Goal: Information Seeking & Learning: Find specific fact

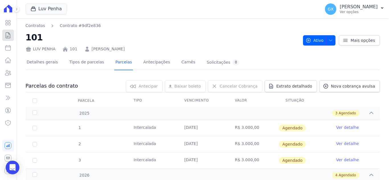
click at [7, 36] on icon at bounding box center [8, 35] width 4 height 6
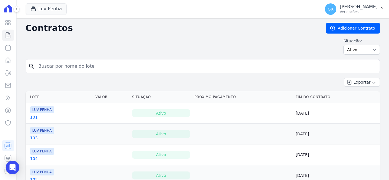
click at [179, 68] on input "search" at bounding box center [206, 66] width 342 height 11
type input "57"
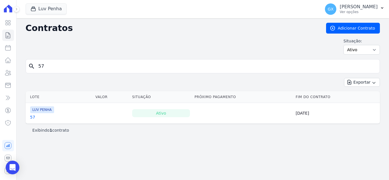
click at [179, 68] on input "57" at bounding box center [206, 66] width 342 height 11
type input "81"
click at [30, 120] on td "LUV PENHA 81" at bounding box center [59, 113] width 67 height 21
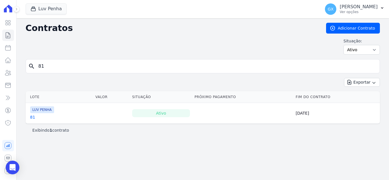
click at [32, 118] on link "81" at bounding box center [32, 117] width 5 height 6
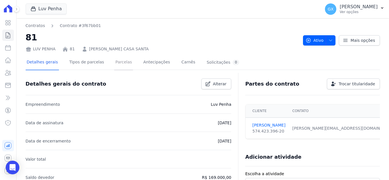
click at [114, 64] on link "Parcelas" at bounding box center [123, 62] width 19 height 15
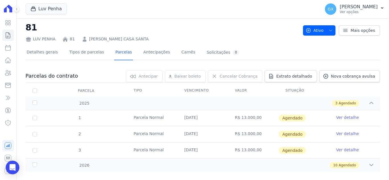
scroll to position [19, 0]
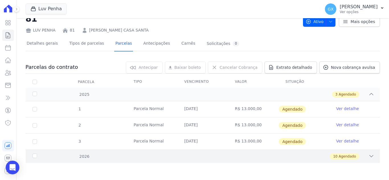
click at [370, 155] on div "2026 10 Agendado" at bounding box center [203, 156] width 354 height 13
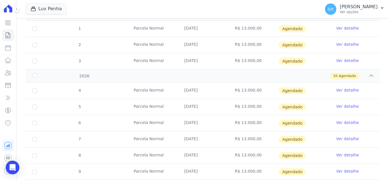
scroll to position [0, 0]
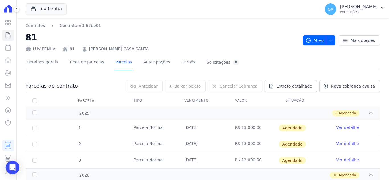
drag, startPoint x: 157, startPoint y: 48, endPoint x: 93, endPoint y: 53, distance: 64.3
click at [84, 50] on div "LUV PENHA 81 SIMONE FORNAZIERO CASA SANTA" at bounding box center [162, 48] width 273 height 8
copy link "SIMONE FORNAZIERO CASA SANTA"
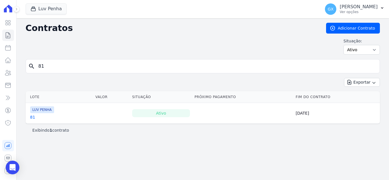
click at [89, 67] on input "81" at bounding box center [206, 66] width 342 height 11
type input "175"
click at [33, 117] on link "175" at bounding box center [34, 117] width 8 height 6
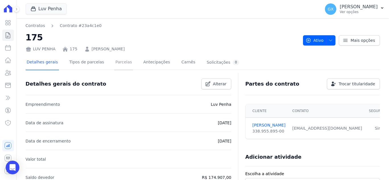
click at [114, 63] on link "Parcelas" at bounding box center [123, 62] width 19 height 15
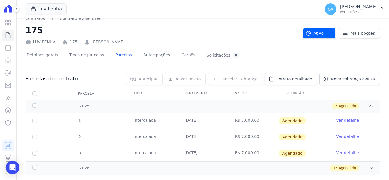
scroll to position [19, 0]
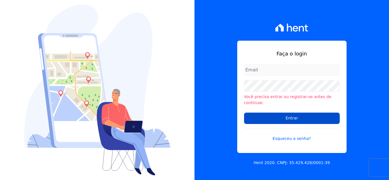
type input "[EMAIL_ADDRESS][DOMAIN_NAME]"
click at [314, 115] on input "Entrar" at bounding box center [292, 118] width 96 height 11
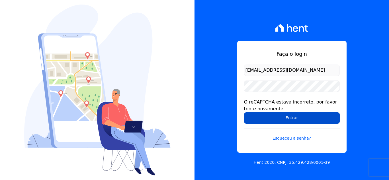
click at [304, 119] on input "Entrar" at bounding box center [292, 117] width 96 height 11
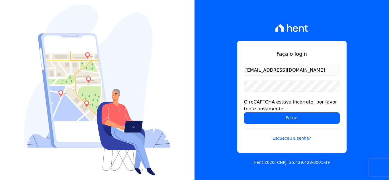
click at [154, 39] on img at bounding box center [97, 90] width 146 height 171
click at [313, 126] on form "financeiro@aclinc.com.br O reCAPTCHA estava incorreto, por favor tente novament…" at bounding box center [292, 107] width 96 height 84
click at [311, 124] on form "financeiro@aclinc.com.br O reCAPTCHA estava incorreto, por favor tente novament…" at bounding box center [292, 107] width 96 height 84
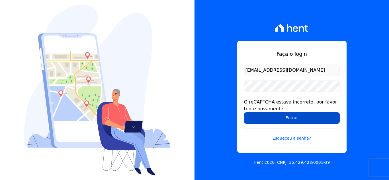
click at [305, 120] on input "Entrar" at bounding box center [292, 117] width 96 height 11
click at [338, 119] on input "Entrar" at bounding box center [292, 117] width 96 height 11
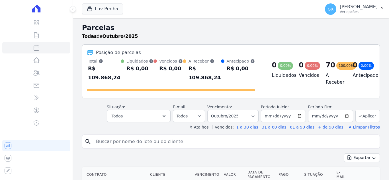
select select
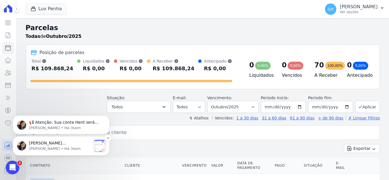
click at [73, 146] on p "Adriane • Há 3sem" at bounding box center [60, 148] width 62 height 5
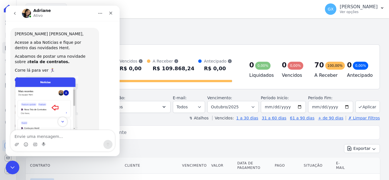
click at [14, 15] on icon "go back" at bounding box center [15, 13] width 5 height 5
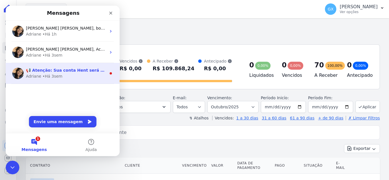
click at [66, 73] on div "📢 Atenção: Sua conta Hent será migrada para a Conta Arke! Estamos trazendo para…" at bounding box center [66, 70] width 80 height 6
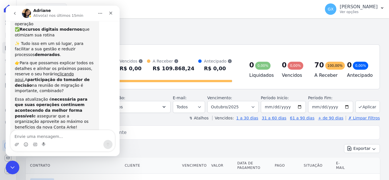
scroll to position [98, 0]
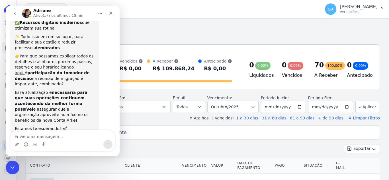
click at [12, 12] on button "go back" at bounding box center [14, 13] width 11 height 11
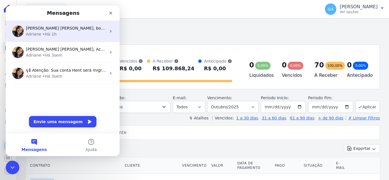
click at [60, 37] on div "Adriane • Há 1h" at bounding box center [66, 34] width 80 height 6
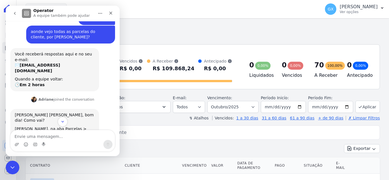
scroll to position [62, 0]
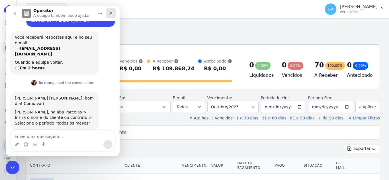
click at [107, 14] on div "Fechar" at bounding box center [111, 13] width 10 height 10
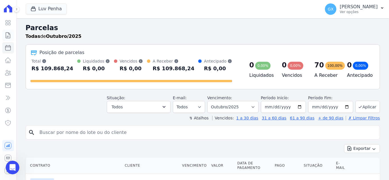
click at [8, 36] on icon at bounding box center [8, 35] width 7 height 7
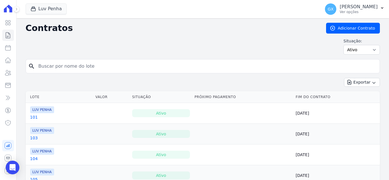
click at [90, 67] on input "search" at bounding box center [206, 66] width 342 height 11
type input "25"
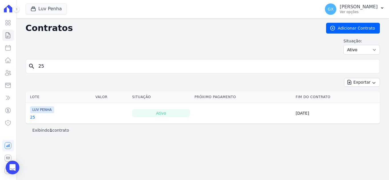
click at [32, 118] on link "25" at bounding box center [32, 117] width 5 height 6
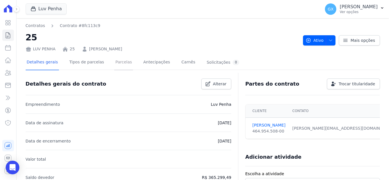
drag, startPoint x: 122, startPoint y: 61, endPoint x: 128, endPoint y: 62, distance: 6.1
click at [122, 61] on link "Parcelas" at bounding box center [123, 62] width 19 height 15
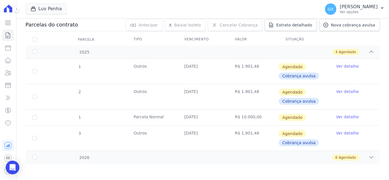
scroll to position [62, 0]
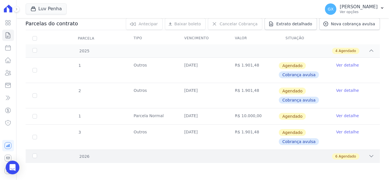
click at [341, 161] on div "2026 6 Agendado" at bounding box center [203, 156] width 354 height 13
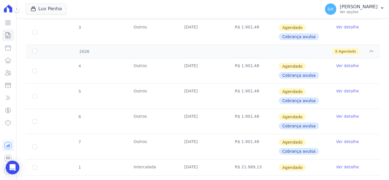
scroll to position [176, 0]
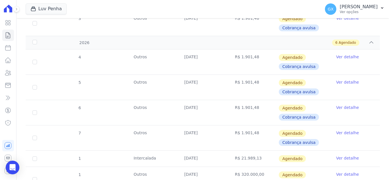
drag, startPoint x: 184, startPoint y: 106, endPoint x: 210, endPoint y: 110, distance: 26.6
click at [210, 110] on td "[DATE]" at bounding box center [202, 112] width 51 height 25
click at [207, 109] on td "[DATE]" at bounding box center [202, 112] width 51 height 25
drag, startPoint x: 181, startPoint y: 134, endPoint x: 367, endPoint y: 137, distance: 186.3
click at [367, 137] on tr "7 Outros 15/04/2026 R$ 1.901,48 Agendado Cobrança avulsa Ver detalhe" at bounding box center [203, 137] width 354 height 25
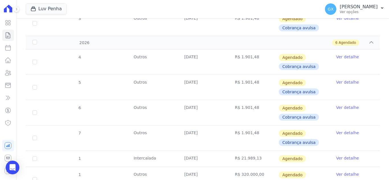
click at [222, 144] on td "[DATE]" at bounding box center [202, 138] width 51 height 25
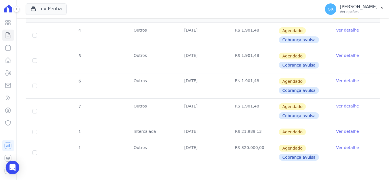
scroll to position [205, 0]
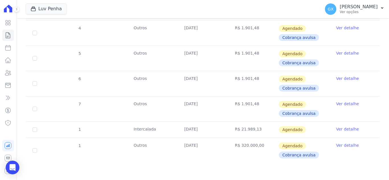
drag, startPoint x: 181, startPoint y: 105, endPoint x: 205, endPoint y: 106, distance: 23.4
click at [205, 106] on td "[DATE]" at bounding box center [202, 109] width 51 height 25
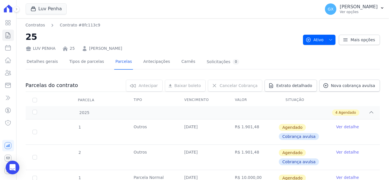
scroll to position [0, 0]
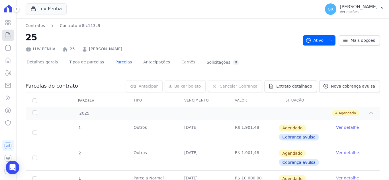
click at [11, 33] on icon at bounding box center [8, 35] width 7 height 7
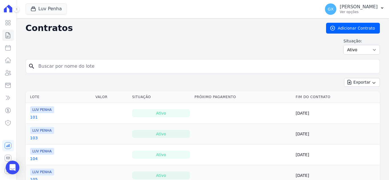
click at [71, 67] on input "search" at bounding box center [206, 66] width 342 height 11
type input "175"
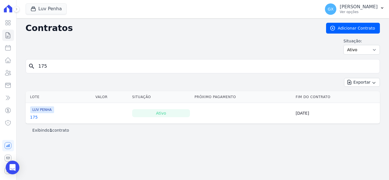
click at [33, 117] on link "175" at bounding box center [34, 117] width 8 height 6
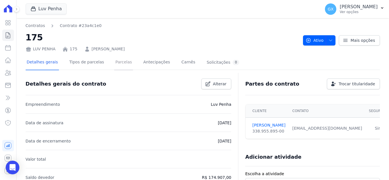
click at [122, 60] on link "Parcelas" at bounding box center [123, 62] width 19 height 15
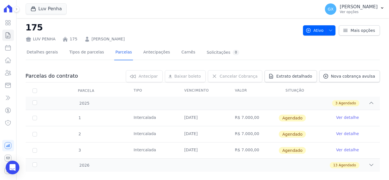
scroll to position [19, 0]
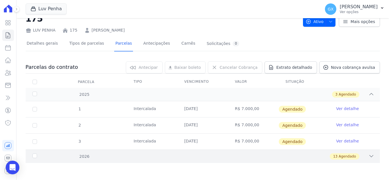
click at [369, 157] on icon at bounding box center [372, 157] width 6 height 6
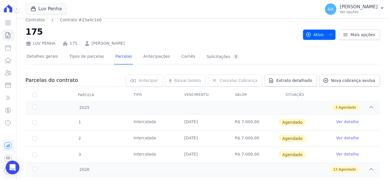
scroll to position [0, 0]
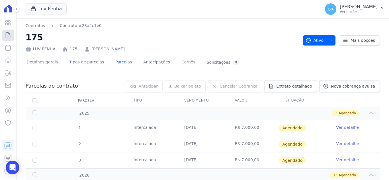
click at [8, 35] on icon at bounding box center [8, 35] width 7 height 7
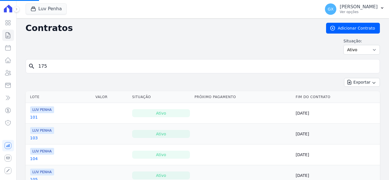
click at [58, 71] on input "175" at bounding box center [206, 66] width 342 height 11
click at [58, 71] on input "search" at bounding box center [206, 66] width 342 height 11
type input "75"
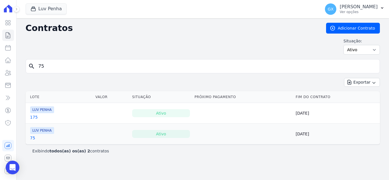
click at [33, 138] on link "75" at bounding box center [32, 138] width 5 height 6
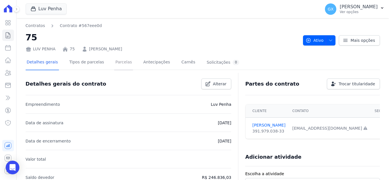
click at [114, 64] on link "Parcelas" at bounding box center [123, 62] width 19 height 15
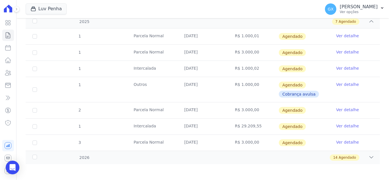
scroll to position [93, 0]
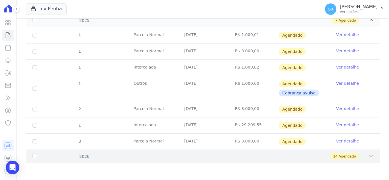
click at [369, 157] on icon at bounding box center [372, 157] width 6 height 6
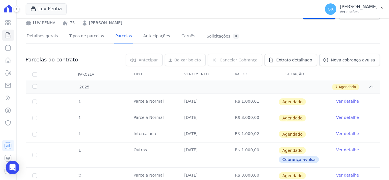
scroll to position [16, 0]
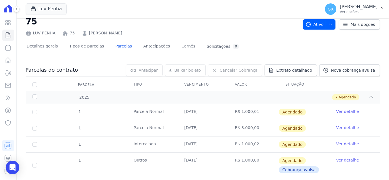
click at [111, 80] on tr "Parcela Tipo Vencimento Valor Situação" at bounding box center [203, 85] width 354 height 12
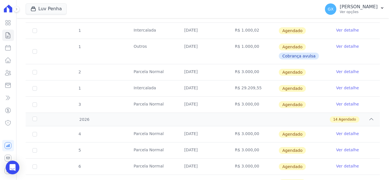
scroll to position [73, 0]
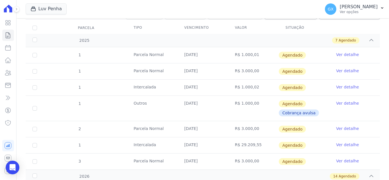
drag, startPoint x: 257, startPoint y: 105, endPoint x: 225, endPoint y: 56, distance: 58.0
click at [222, 48] on tbody "1 Parcela Normal 05/10/2025 R$ 1.000,01 Agendado Ver detalhe 1 Parcela Normal 1…" at bounding box center [203, 108] width 354 height 122
click at [205, 114] on td "30/10/2025" at bounding box center [202, 108] width 51 height 25
click at [244, 119] on td "R$ 1.000,00" at bounding box center [253, 108] width 51 height 25
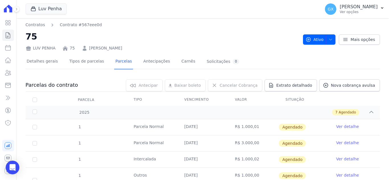
scroll to position [0, 0]
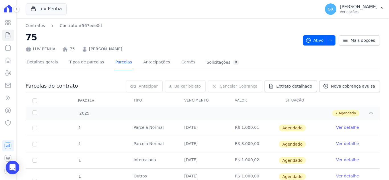
drag, startPoint x: 118, startPoint y: 51, endPoint x: 86, endPoint y: 50, distance: 31.9
click at [86, 50] on div "LUV PENHA 75 Heidi Ana Sodre" at bounding box center [162, 48] width 273 height 8
copy link "Heidi Ana Sodre"
click at [7, 35] on icon at bounding box center [8, 35] width 7 height 7
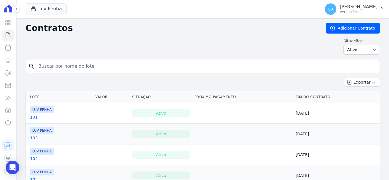
click at [79, 66] on input "search" at bounding box center [206, 66] width 342 height 11
type input "48"
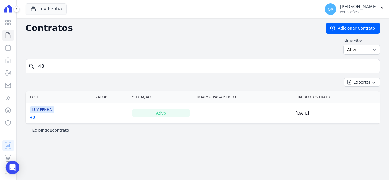
click at [33, 119] on link "48" at bounding box center [32, 117] width 5 height 6
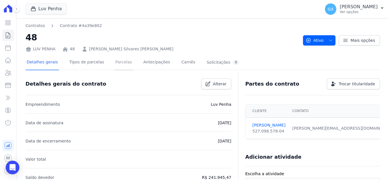
click at [123, 62] on link "Parcelas" at bounding box center [123, 62] width 19 height 15
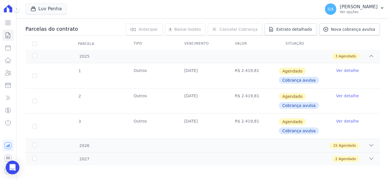
scroll to position [60, 0]
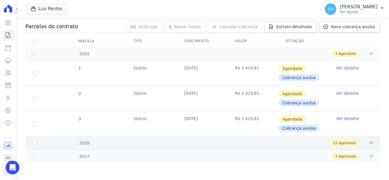
click at [291, 144] on div "15 Agendado" at bounding box center [220, 143] width 308 height 6
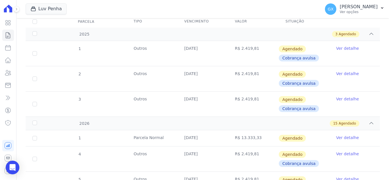
scroll to position [0, 0]
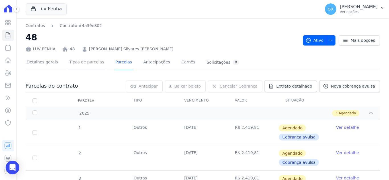
click at [78, 63] on link "Tipos de parcelas" at bounding box center [86, 62] width 37 height 15
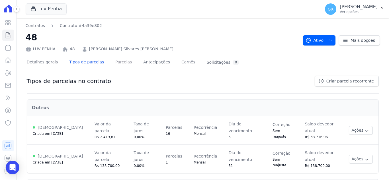
click at [114, 62] on link "Parcelas" at bounding box center [123, 62] width 19 height 15
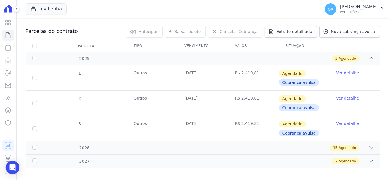
scroll to position [57, 0]
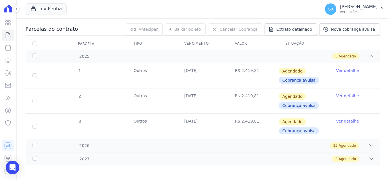
drag, startPoint x: 176, startPoint y: 93, endPoint x: 260, endPoint y: 125, distance: 90.0
click at [260, 125] on tbody "1 Outros 05/10/2025 R$ 2.419,81 Agendado Cobrança avulsa Ver detalhe 2 Outros 0…" at bounding box center [203, 101] width 354 height 76
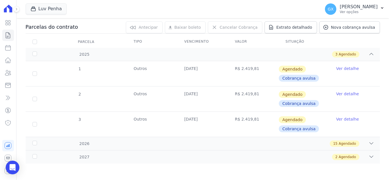
scroll to position [60, 0]
click at [171, 145] on div "15 Agendado" at bounding box center [220, 143] width 308 height 6
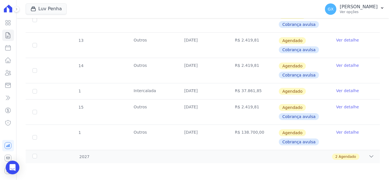
scroll to position [422, 0]
click at [204, 71] on td "05/11/2026" at bounding box center [202, 70] width 51 height 25
drag, startPoint x: 195, startPoint y: 65, endPoint x: 257, endPoint y: 64, distance: 61.5
click at [257, 64] on tr "14 Outros 05/11/2026 R$ 2.419,81 Agendado Cobrança avulsa Ver detalhe" at bounding box center [203, 70] width 354 height 25
click at [190, 108] on td "05/12/2026" at bounding box center [202, 111] width 51 height 25
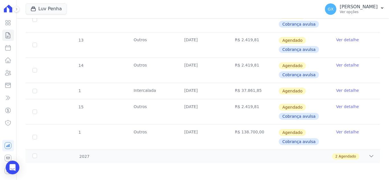
click at [219, 109] on td "05/12/2026" at bounding box center [202, 111] width 51 height 25
click at [239, 109] on td "R$ 2.419,81" at bounding box center [253, 111] width 51 height 25
click at [265, 110] on td "R$ 2.419,81" at bounding box center [253, 111] width 51 height 25
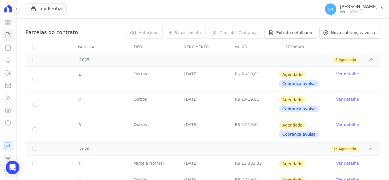
scroll to position [51, 0]
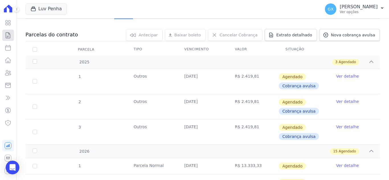
click at [8, 35] on icon at bounding box center [8, 35] width 7 height 7
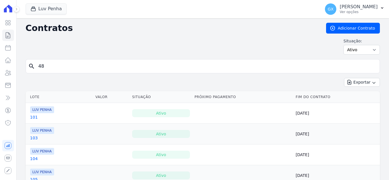
click at [66, 66] on input "48" at bounding box center [206, 66] width 342 height 11
click at [66, 66] on input "search" at bounding box center [206, 66] width 342 height 11
type input "48"
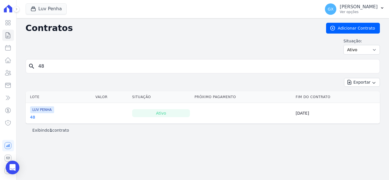
click at [31, 117] on link "48" at bounding box center [32, 117] width 5 height 6
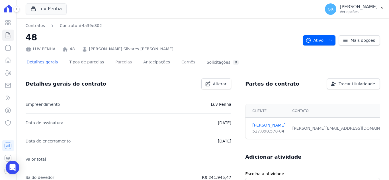
click at [120, 60] on link "Parcelas" at bounding box center [123, 62] width 19 height 15
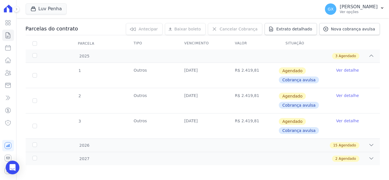
scroll to position [60, 0]
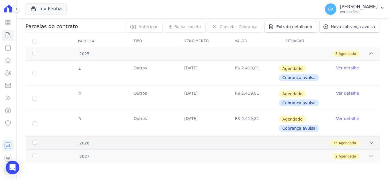
click at [236, 144] on div "15 Agendado" at bounding box center [220, 143] width 308 height 6
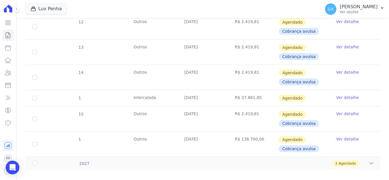
scroll to position [422, 0]
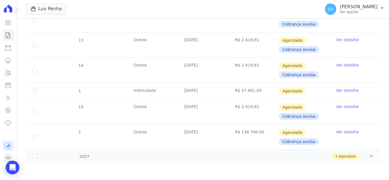
click at [335, 162] on div "2027 2 Agendado" at bounding box center [203, 156] width 354 height 13
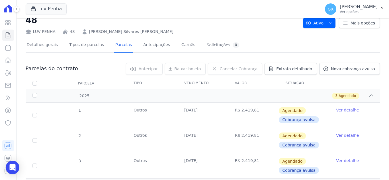
scroll to position [7, 0]
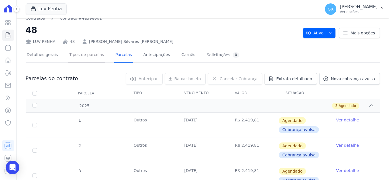
click at [68, 56] on link "Tipos de parcelas" at bounding box center [86, 55] width 37 height 15
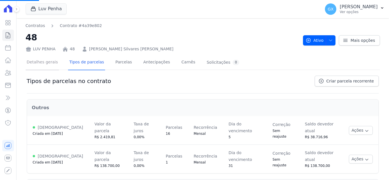
click at [42, 64] on link "Detalhes gerais" at bounding box center [43, 62] width 34 height 15
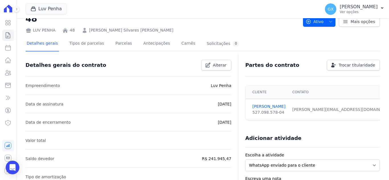
scroll to position [28, 0]
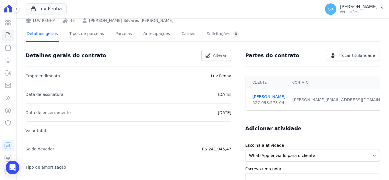
click at [40, 35] on link "Detalhes gerais" at bounding box center [43, 34] width 34 height 15
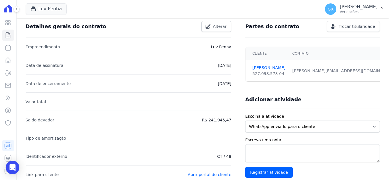
scroll to position [57, 0]
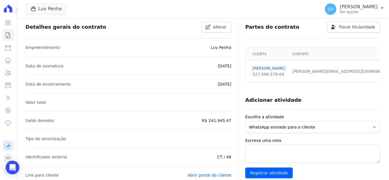
click at [205, 122] on li "Saldo devedor R$ 241.945,47" at bounding box center [129, 120] width 206 height 18
click at [37, 129] on li "Saldo devedor R$ 241.945,47" at bounding box center [129, 120] width 206 height 18
click at [38, 124] on li "Saldo devedor R$ 241.945,47" at bounding box center [129, 120] width 206 height 18
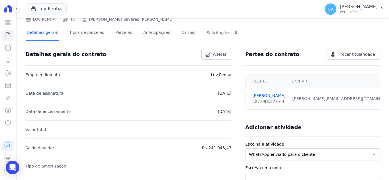
scroll to position [0, 0]
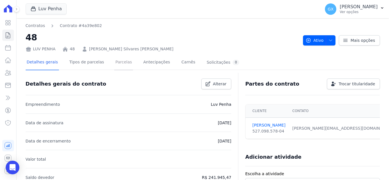
click at [120, 65] on link "Parcelas" at bounding box center [123, 62] width 19 height 15
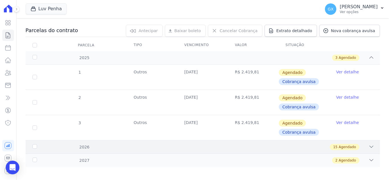
scroll to position [60, 0]
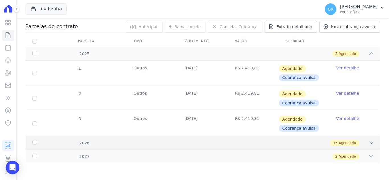
click at [293, 147] on div "2026 15 Agendado" at bounding box center [203, 142] width 354 height 13
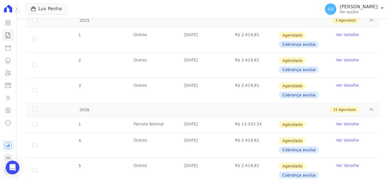
scroll to position [0, 0]
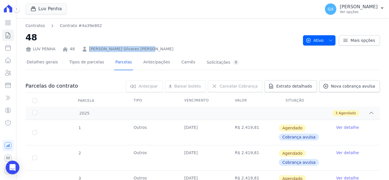
drag, startPoint x: 152, startPoint y: 50, endPoint x: 149, endPoint y: 57, distance: 8.3
click at [85, 51] on div "LUV PENHA 48 Renan de Souza Silvares Ramos" at bounding box center [162, 48] width 273 height 8
copy link "Renan de Souza Silvares Ramos"
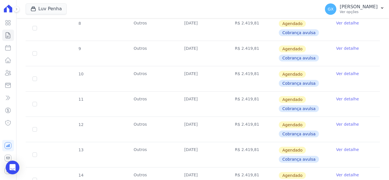
scroll to position [422, 0]
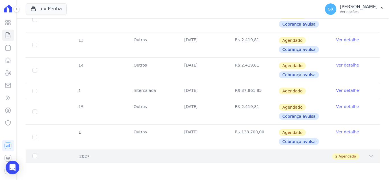
click at [364, 156] on div "2 Agendado" at bounding box center [220, 157] width 308 height 6
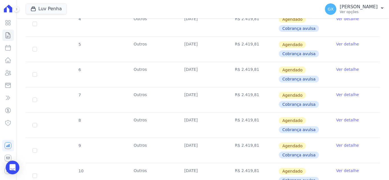
scroll to position [150, 0]
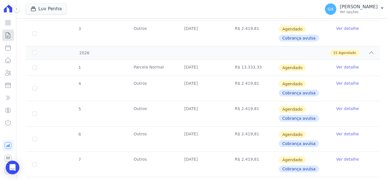
click at [9, 36] on icon at bounding box center [8, 35] width 7 height 7
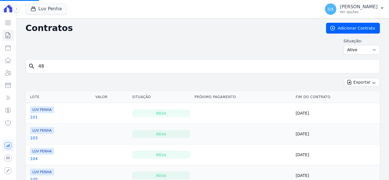
click at [58, 67] on input "48" at bounding box center [206, 66] width 342 height 11
click at [58, 67] on input "search" at bounding box center [206, 66] width 342 height 11
type input "58"
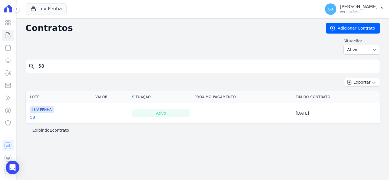
click at [32, 118] on link "58" at bounding box center [32, 117] width 5 height 6
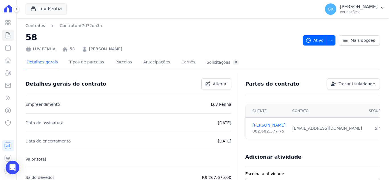
click at [124, 61] on div "Detalhes gerais Tipos de parcelas [GEOGRAPHIC_DATA] Antecipações [PERSON_NAME] …" at bounding box center [133, 62] width 215 height 15
click at [119, 63] on link "Parcelas" at bounding box center [123, 62] width 19 height 15
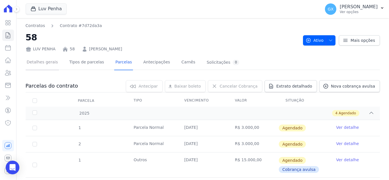
click at [44, 62] on link "Detalhes gerais" at bounding box center [43, 62] width 34 height 15
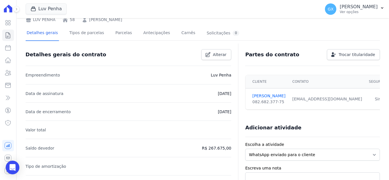
scroll to position [57, 0]
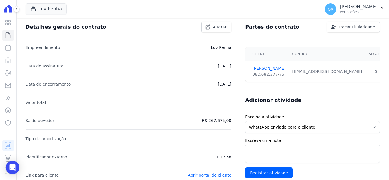
click at [349, 97] on div "Adicionar atividade" at bounding box center [310, 97] width 139 height 11
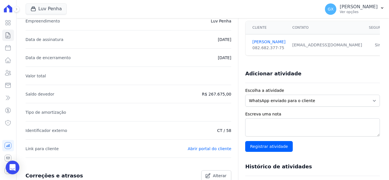
scroll to position [0, 0]
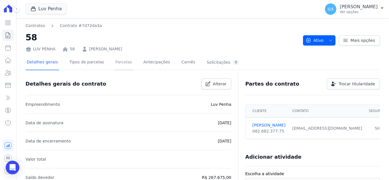
click at [119, 60] on link "Parcelas" at bounding box center [123, 62] width 19 height 15
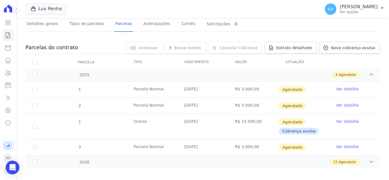
scroll to position [44, 0]
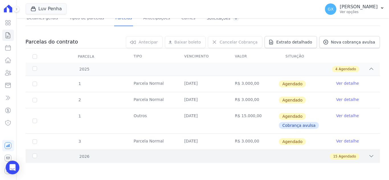
click at [357, 154] on div "15 Agendado" at bounding box center [220, 157] width 308 height 6
drag, startPoint x: 204, startPoint y: 84, endPoint x: 216, endPoint y: 149, distance: 65.9
click at [216, 149] on tbody "1 Parcela Normal 21/10/2025 R$ 3.000,00 Agendado Ver detalhe 2 Parcela Normal 2…" at bounding box center [203, 113] width 354 height 74
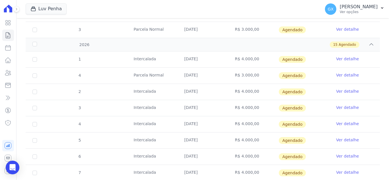
scroll to position [158, 0]
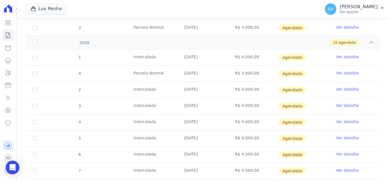
drag, startPoint x: 134, startPoint y: 74, endPoint x: 264, endPoint y: 74, distance: 129.9
click at [264, 74] on tr "4 Parcela Normal 21/01/2026 R$ 3.000,00 Agendado Ver detalhe" at bounding box center [203, 74] width 354 height 16
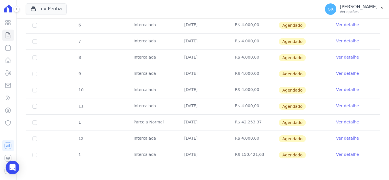
scroll to position [145, 0]
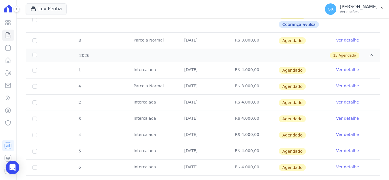
click at [153, 88] on td "Parcela Normal" at bounding box center [152, 87] width 51 height 16
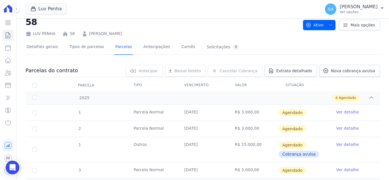
scroll to position [0, 0]
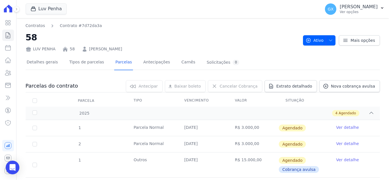
drag, startPoint x: 126, startPoint y: 50, endPoint x: 86, endPoint y: 47, distance: 40.8
click at [86, 47] on div "LUV PENHA 58 PRISCILA DE FARIAS" at bounding box center [162, 48] width 273 height 8
copy link "PRISCILA DE FARIAS"
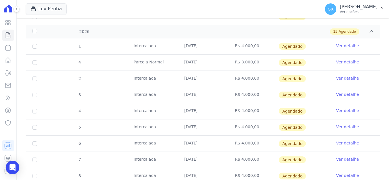
scroll to position [171, 0]
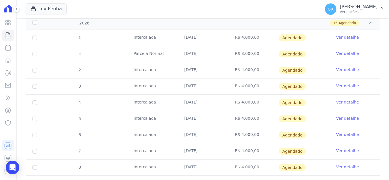
scroll to position [60, 0]
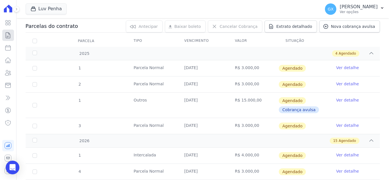
click at [6, 38] on icon at bounding box center [8, 35] width 4 height 6
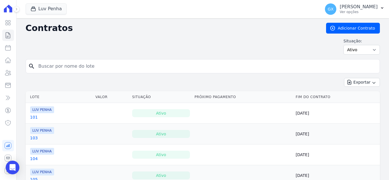
click at [60, 67] on input "search" at bounding box center [206, 66] width 342 height 11
drag, startPoint x: 60, startPoint y: 67, endPoint x: 59, endPoint y: 64, distance: 3.1
click at [59, 64] on input "search" at bounding box center [206, 66] width 342 height 11
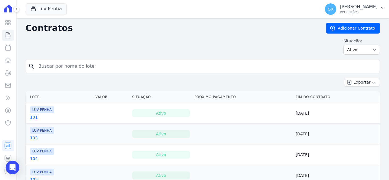
click at [59, 64] on input "search" at bounding box center [206, 66] width 342 height 11
type input "172"
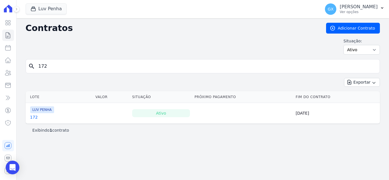
click at [34, 117] on link "172" at bounding box center [34, 117] width 8 height 6
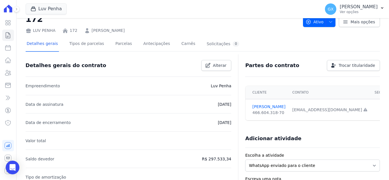
scroll to position [28, 0]
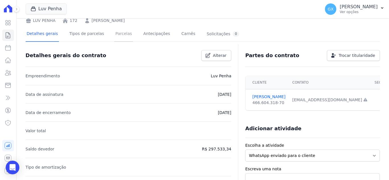
click at [115, 38] on link "Parcelas" at bounding box center [123, 34] width 19 height 15
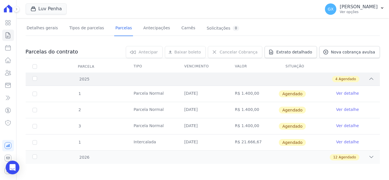
scroll to position [35, 0]
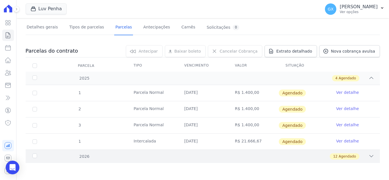
click at [348, 157] on span "Agendado" at bounding box center [347, 156] width 17 height 5
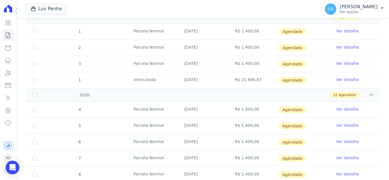
scroll to position [40, 0]
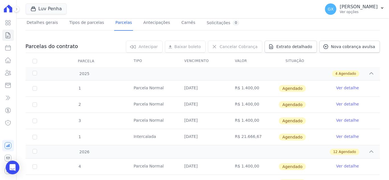
click at [242, 89] on td "R$ 1.400,00" at bounding box center [253, 89] width 51 height 16
click at [247, 101] on td "R$ 1.400,00" at bounding box center [253, 105] width 51 height 16
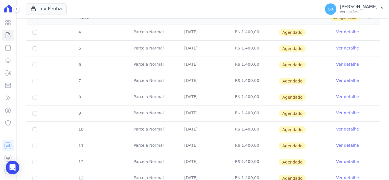
scroll to position [182, 0]
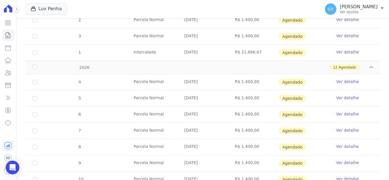
click at [368, 97] on tbody "4 Parcela Normal 02/01/2026 R$ 1.400,00 Agendado Ver detalhe 5 Parcela Normal 0…" at bounding box center [203, 176] width 354 height 204
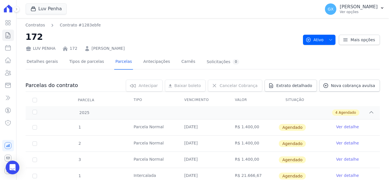
scroll to position [0, 0]
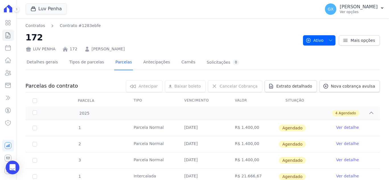
drag, startPoint x: 122, startPoint y: 50, endPoint x: 89, endPoint y: 49, distance: 33.3
click at [89, 49] on div "LUV PENHA 172 ALECSANDRE CUTOLO JÚNIOR" at bounding box center [162, 48] width 273 height 8
copy link "ALECSANDRE CUTOLO JÚNIOR"
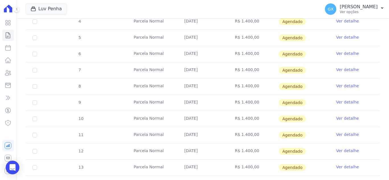
scroll to position [239, 0]
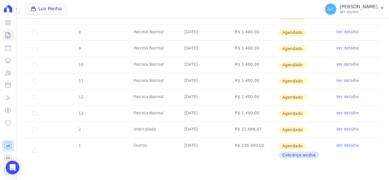
drag, startPoint x: 201, startPoint y: 156, endPoint x: 7, endPoint y: 151, distance: 194.3
click at [0, 151] on div "Visão Geral Contratos [GEOGRAPHIC_DATA] Lotes Clientes Minha Carteira Transferê…" at bounding box center [194, 90] width 389 height 180
click at [132, 150] on td "Outros" at bounding box center [152, 150] width 51 height 25
click at [154, 150] on td "Outros" at bounding box center [152, 150] width 51 height 25
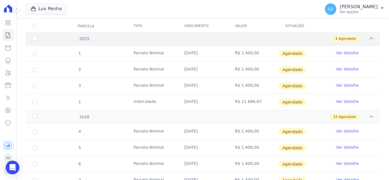
scroll to position [0, 0]
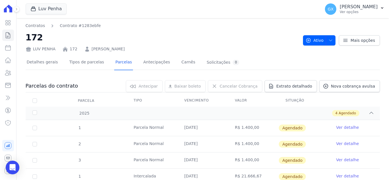
click at [178, 41] on h2 "172" at bounding box center [162, 37] width 273 height 13
click at [138, 35] on h2 "172" at bounding box center [162, 37] width 273 height 13
click at [44, 64] on link "Detalhes gerais" at bounding box center [43, 62] width 34 height 15
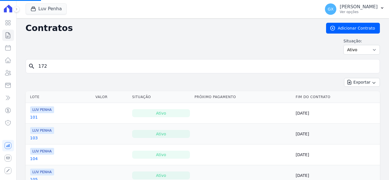
click at [68, 66] on input "172" at bounding box center [206, 66] width 342 height 11
click at [68, 66] on input "search" at bounding box center [206, 66] width 342 height 11
type input "174"
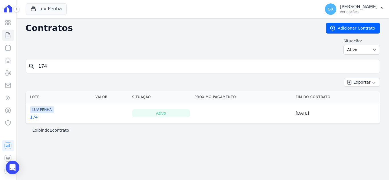
click at [32, 119] on link "174" at bounding box center [34, 117] width 8 height 6
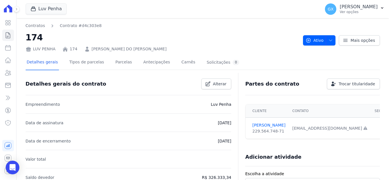
click at [124, 66] on div "Detalhes gerais Tipos de parcelas [GEOGRAPHIC_DATA] Antecipações [PERSON_NAME] …" at bounding box center [133, 62] width 215 height 15
click at [121, 66] on link "Parcelas" at bounding box center [123, 62] width 19 height 15
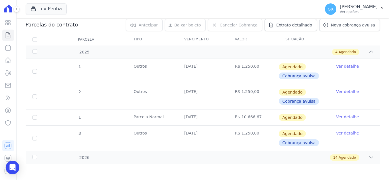
scroll to position [62, 0]
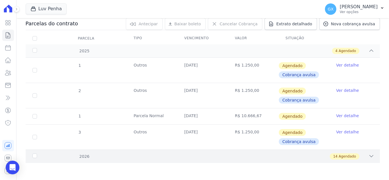
click at [370, 153] on div "2026 14 Agendado" at bounding box center [203, 156] width 354 height 13
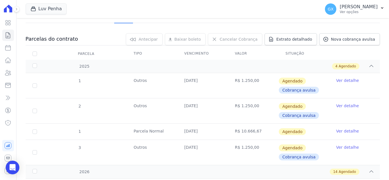
scroll to position [0, 0]
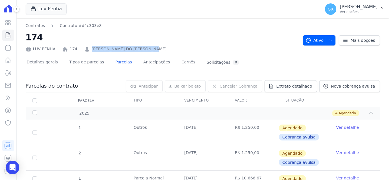
drag, startPoint x: 154, startPoint y: 47, endPoint x: 90, endPoint y: 49, distance: 64.4
click at [89, 48] on div "LUV PENHA 174 FAUSTO OLIVIO DO NASCIMENTO" at bounding box center [162, 48] width 273 height 8
copy link "FAUSTO OLIVIO DO NASCIMENTO"
click at [38, 60] on link "Detalhes gerais" at bounding box center [43, 62] width 34 height 15
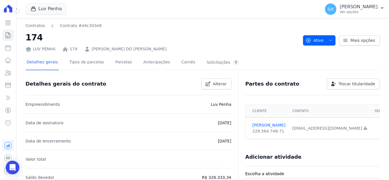
click at [42, 50] on div "LUV PENHA" at bounding box center [41, 49] width 30 height 6
click at [10, 36] on icon at bounding box center [8, 35] width 7 height 7
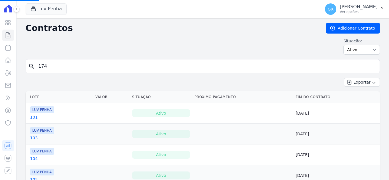
click at [57, 66] on input "174" at bounding box center [206, 66] width 342 height 11
click at [57, 66] on input "search" at bounding box center [206, 66] width 342 height 11
type input "111"
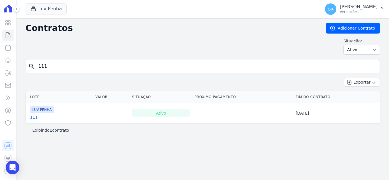
click at [34, 115] on link "111" at bounding box center [34, 117] width 8 height 6
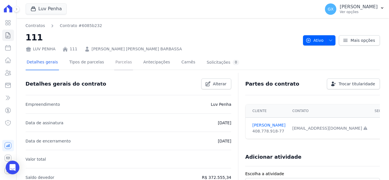
click at [115, 63] on link "Parcelas" at bounding box center [123, 62] width 19 height 15
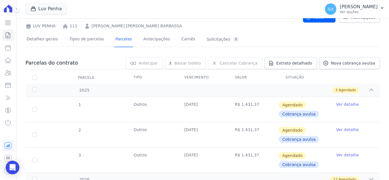
scroll to position [46, 0]
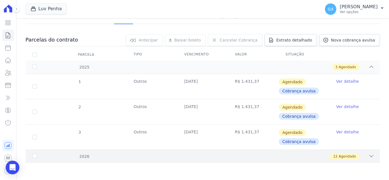
click at [333, 158] on span "12" at bounding box center [335, 156] width 4 height 5
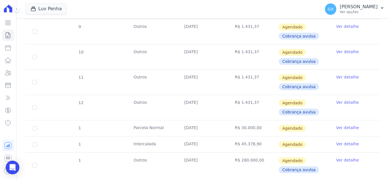
scroll to position [331, 0]
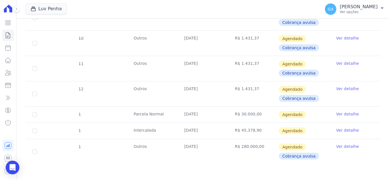
drag, startPoint x: 261, startPoint y: 134, endPoint x: 234, endPoint y: 131, distance: 27.8
click at [234, 131] on td "R$ 45.378,90" at bounding box center [253, 131] width 51 height 16
drag, startPoint x: 235, startPoint y: 90, endPoint x: 253, endPoint y: 90, distance: 18.5
click at [253, 90] on td "R$ 1.431,37" at bounding box center [253, 93] width 51 height 25
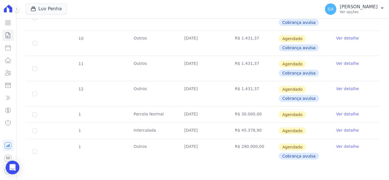
drag, startPoint x: 253, startPoint y: 90, endPoint x: 233, endPoint y: 88, distance: 20.3
click at [233, 88] on td "R$ 1.431,37" at bounding box center [253, 93] width 51 height 25
click at [258, 92] on td "R$ 1.431,37" at bounding box center [253, 93] width 51 height 25
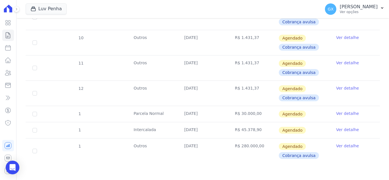
scroll to position [332, 0]
click at [239, 88] on td "R$ 1.431,37" at bounding box center [253, 92] width 51 height 25
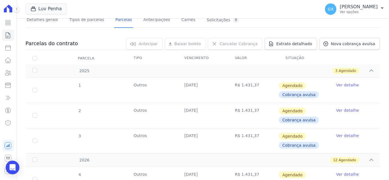
scroll to position [0, 0]
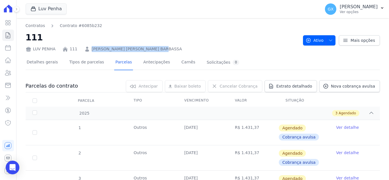
drag, startPoint x: 159, startPoint y: 48, endPoint x: 88, endPoint y: 49, distance: 71.5
click at [88, 49] on div "LUV PENHA 111 LEANDRO DE MELLO SILVA BARBASSA" at bounding box center [162, 48] width 273 height 8
copy link "LEANDRO DE MELLO SILVA BARBASSA"
click at [10, 33] on icon at bounding box center [8, 35] width 7 height 7
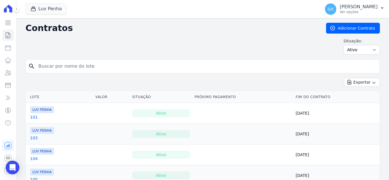
click at [58, 65] on input "search" at bounding box center [206, 66] width 342 height 11
type input "41"
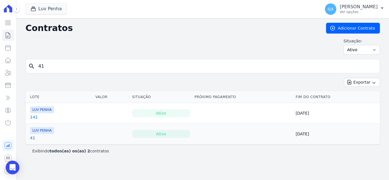
click at [34, 137] on link "41" at bounding box center [32, 138] width 5 height 6
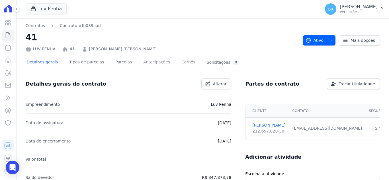
click at [142, 61] on link "Antecipações" at bounding box center [156, 62] width 29 height 15
click at [117, 65] on link "Parcelas" at bounding box center [123, 62] width 19 height 15
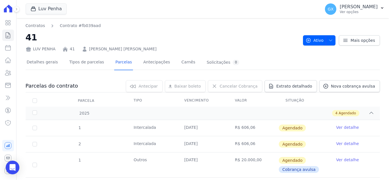
scroll to position [44, 0]
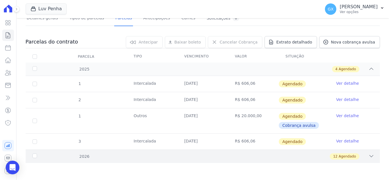
click at [276, 161] on div "2026 12 Agendado" at bounding box center [203, 156] width 354 height 13
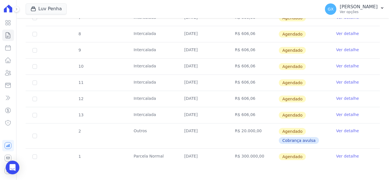
scroll to position [248, 0]
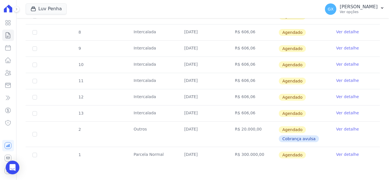
drag, startPoint x: 209, startPoint y: 113, endPoint x: 167, endPoint y: 109, distance: 42.0
click at [167, 109] on tr "13 Intercalada 05/10/2026 R$ 606,06 Agendado Ver detalhe" at bounding box center [203, 113] width 354 height 16
click at [200, 96] on td "05/09/2026" at bounding box center [202, 97] width 51 height 16
click at [201, 89] on td "05/08/2026" at bounding box center [202, 81] width 51 height 16
drag, startPoint x: 196, startPoint y: 84, endPoint x: 198, endPoint y: 99, distance: 14.3
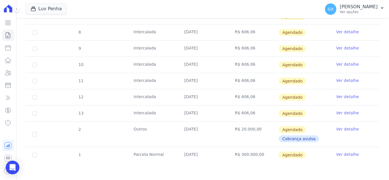
click at [197, 92] on tbody "4 Intercalada 05/01/2026 R$ 606,06 Agendado Ver detalhe 5 Intercalada 05/02/202…" at bounding box center [203, 62] width 354 height 204
click at [204, 113] on td "05/10/2026" at bounding box center [202, 114] width 51 height 16
drag, startPoint x: 209, startPoint y: 113, endPoint x: 175, endPoint y: 109, distance: 34.7
click at [175, 109] on tr "13 Intercalada 05/10/2026 R$ 606,06 Agendado Ver detalhe" at bounding box center [203, 113] width 354 height 16
copy tr "05/10/2026"
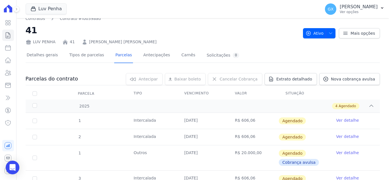
scroll to position [0, 0]
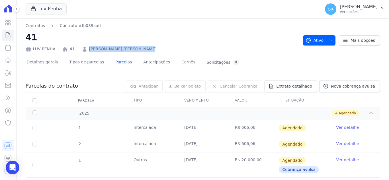
drag, startPoint x: 137, startPoint y: 51, endPoint x: 85, endPoint y: 50, distance: 51.8
click at [85, 50] on div "LUV PENHA 41 Alexandre da Silva Correia" at bounding box center [162, 48] width 273 height 8
copy link "Alexandre da Silva Correia"
click at [11, 35] on icon at bounding box center [8, 35] width 7 height 7
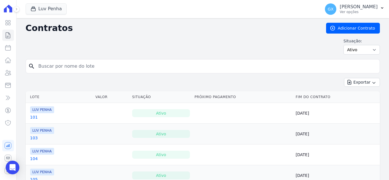
click at [81, 71] on input "search" at bounding box center [206, 66] width 342 height 11
type input "m"
type input "22"
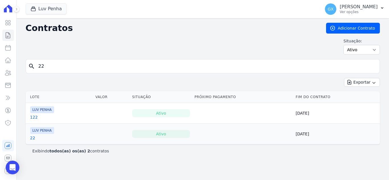
click at [31, 139] on link "22" at bounding box center [32, 138] width 5 height 6
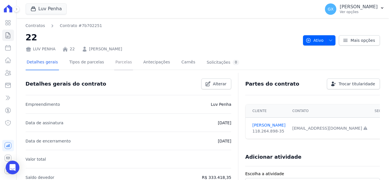
click at [119, 65] on link "Parcelas" at bounding box center [123, 62] width 19 height 15
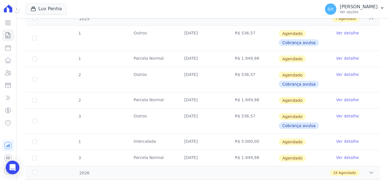
scroll to position [124, 0]
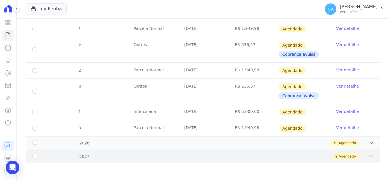
click at [289, 161] on div "2027 2 Agendado" at bounding box center [203, 156] width 354 height 13
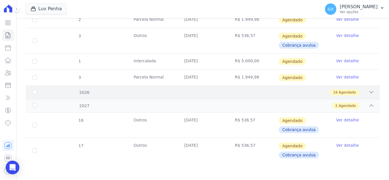
click at [241, 94] on div "19 Agendado" at bounding box center [220, 92] width 308 height 6
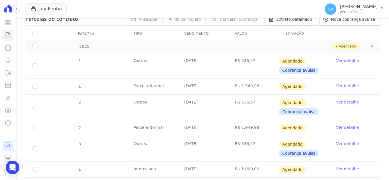
scroll to position [0, 0]
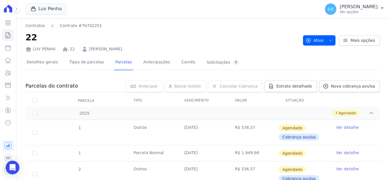
click at [103, 49] on link "[PERSON_NAME]" at bounding box center [105, 49] width 33 height 6
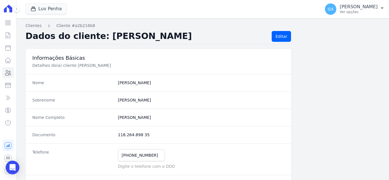
drag, startPoint x: 157, startPoint y: 38, endPoint x: 98, endPoint y: 40, distance: 59.3
click at [98, 40] on h2 "Dados do cliente: Marcilio Martins" at bounding box center [147, 36] width 242 height 11
copy h2 "[PERSON_NAME]"
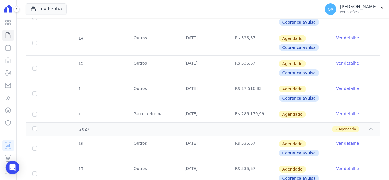
scroll to position [602, 0]
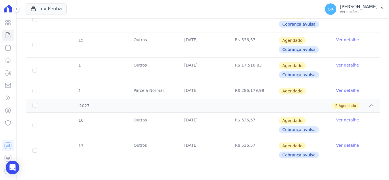
click at [1, 133] on div "Visão Geral Contratos [GEOGRAPHIC_DATA] Lotes Clientes Minha Carteira Transferê…" at bounding box center [8, 90] width 16 height 180
click at [3, 35] on link "Contratos" at bounding box center [8, 35] width 12 height 11
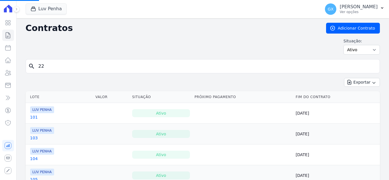
click at [77, 69] on input "22" at bounding box center [206, 66] width 342 height 11
click at [77, 69] on input "search" at bounding box center [206, 66] width 342 height 11
type input "21"
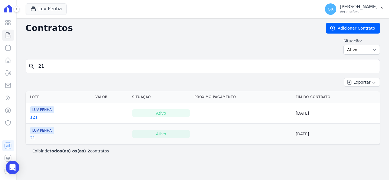
click at [32, 138] on link "21" at bounding box center [32, 138] width 5 height 6
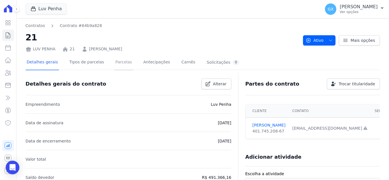
click at [114, 64] on link "Parcelas" at bounding box center [123, 62] width 19 height 15
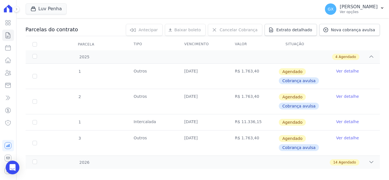
scroll to position [62, 0]
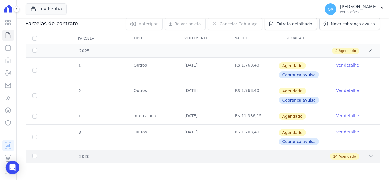
click at [349, 157] on span "Agendado" at bounding box center [347, 156] width 17 height 5
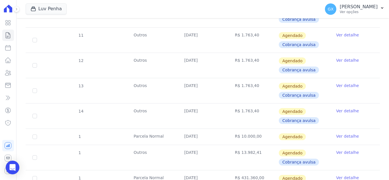
scroll to position [399, 0]
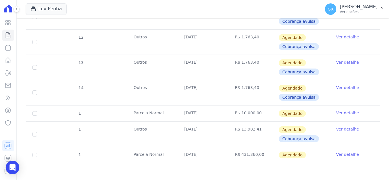
drag, startPoint x: 182, startPoint y: 88, endPoint x: 208, endPoint y: 88, distance: 25.3
click at [208, 88] on td "06/11/2026" at bounding box center [202, 92] width 51 height 25
copy td "06/11/2026"
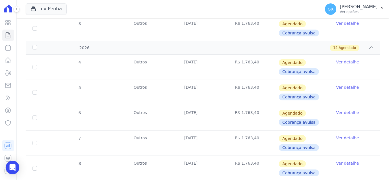
scroll to position [0, 0]
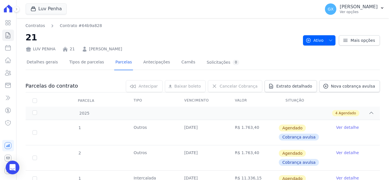
drag, startPoint x: 171, startPoint y: 49, endPoint x: 339, endPoint y: 64, distance: 168.4
click at [87, 50] on div "LUV PENHA 21 DIONADABE COSTA CARLOS OLIVEIRA" at bounding box center [162, 48] width 273 height 8
click at [8, 34] on icon at bounding box center [8, 35] width 7 height 7
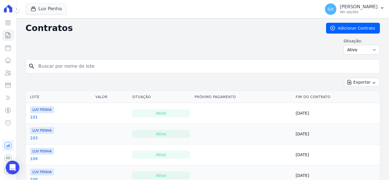
click at [67, 68] on input "search" at bounding box center [206, 66] width 342 height 11
type input "103"
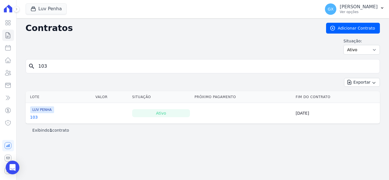
click at [31, 119] on link "103" at bounding box center [34, 117] width 8 height 6
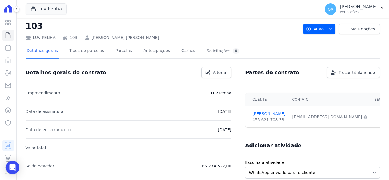
scroll to position [28, 0]
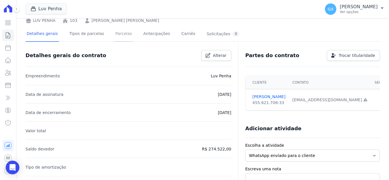
click at [116, 39] on link "Parcelas" at bounding box center [123, 34] width 19 height 15
click at [120, 36] on link "Parcelas" at bounding box center [123, 34] width 19 height 15
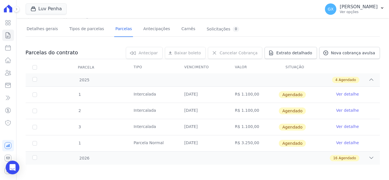
scroll to position [35, 0]
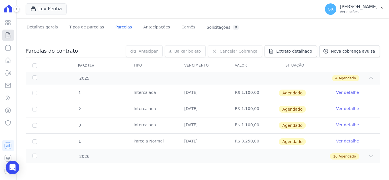
click at [4, 38] on link "Contratos" at bounding box center [8, 35] width 12 height 11
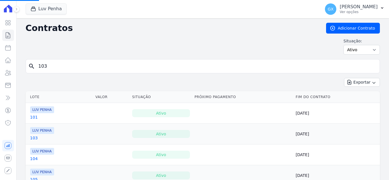
click at [136, 65] on input "103" at bounding box center [206, 66] width 342 height 11
click at [136, 65] on input "search" at bounding box center [206, 66] width 342 height 11
type input "103"
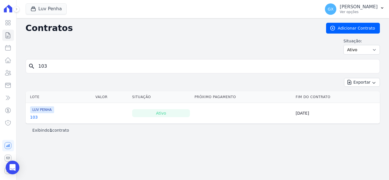
click at [32, 118] on link "103" at bounding box center [34, 117] width 8 height 6
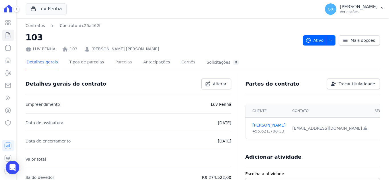
click at [114, 62] on link "Parcelas" at bounding box center [123, 62] width 19 height 15
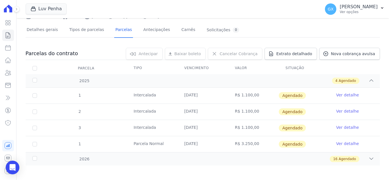
scroll to position [35, 0]
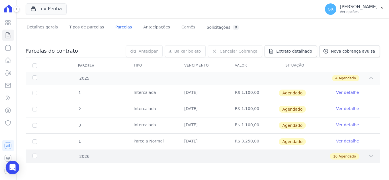
drag, startPoint x: 348, startPoint y: 156, endPoint x: 350, endPoint y: 152, distance: 3.8
click at [348, 155] on span "Agendado" at bounding box center [347, 156] width 17 height 5
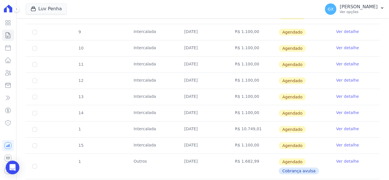
scroll to position [313, 0]
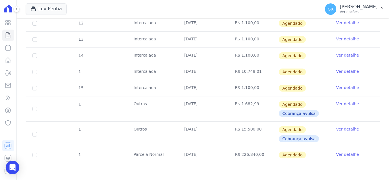
click at [240, 130] on td "R$ 15.500,00" at bounding box center [253, 134] width 51 height 25
drag, startPoint x: 237, startPoint y: 105, endPoint x: 253, endPoint y: 105, distance: 16.5
click at [253, 105] on td "R$ 1.682,99" at bounding box center [253, 109] width 51 height 25
drag, startPoint x: 256, startPoint y: 88, endPoint x: 124, endPoint y: 82, distance: 131.7
click at [124, 82] on tr "15 Intercalada 15/12/2026 R$ 1.100,00 Agendado Ver detalhe" at bounding box center [203, 88] width 354 height 16
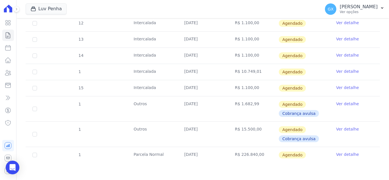
click at [192, 83] on td "[DATE]" at bounding box center [202, 88] width 51 height 16
click at [196, 88] on td "[DATE]" at bounding box center [202, 88] width 51 height 16
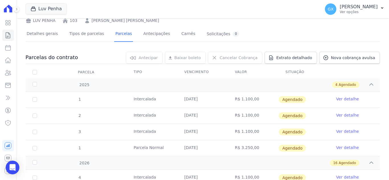
scroll to position [0, 0]
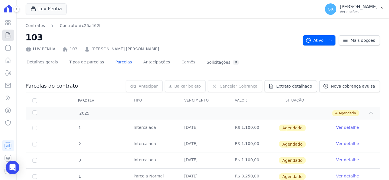
click at [5, 36] on icon at bounding box center [8, 35] width 7 height 7
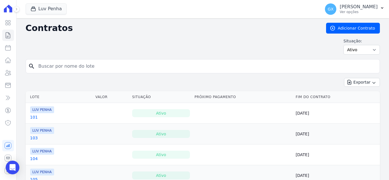
click at [87, 68] on input "search" at bounding box center [206, 66] width 342 height 11
type input "23"
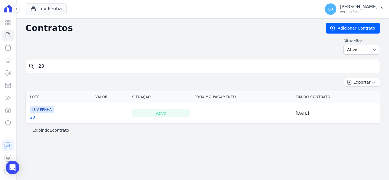
click at [32, 118] on link "23" at bounding box center [32, 117] width 5 height 6
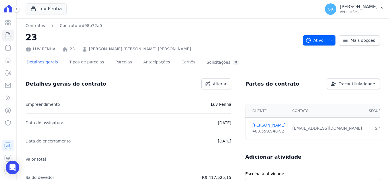
click at [129, 62] on div "Detalhes gerais Tipos de parcelas [GEOGRAPHIC_DATA] Antecipações [PERSON_NAME] …" at bounding box center [133, 62] width 215 height 15
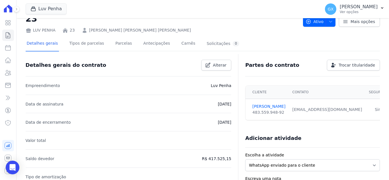
click at [117, 64] on div "Detalhes gerais do contrato Alterar" at bounding box center [126, 62] width 210 height 15
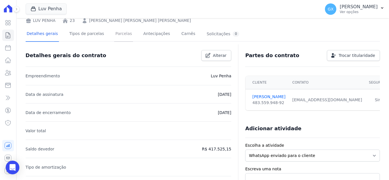
click at [119, 35] on link "Parcelas" at bounding box center [123, 34] width 19 height 15
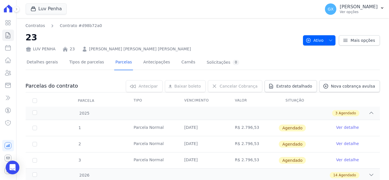
scroll to position [32, 0]
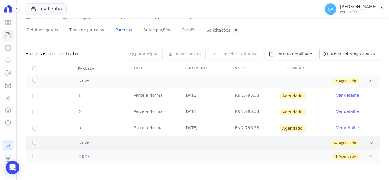
click at [333, 147] on div "2026 14 Agendado" at bounding box center [203, 142] width 354 height 13
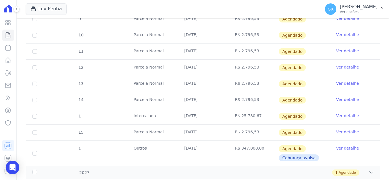
scroll to position [256, 0]
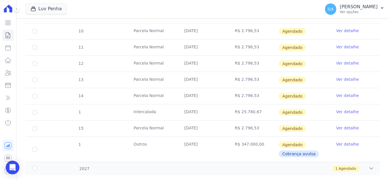
drag, startPoint x: 184, startPoint y: 113, endPoint x: 204, endPoint y: 113, distance: 20.2
click at [204, 113] on td "[DATE]" at bounding box center [202, 113] width 51 height 16
click at [207, 114] on td "[DATE]" at bounding box center [202, 113] width 51 height 16
drag, startPoint x: 208, startPoint y: 95, endPoint x: 175, endPoint y: 94, distance: 32.2
click at [177, 94] on td "25/11/2026" at bounding box center [202, 96] width 51 height 16
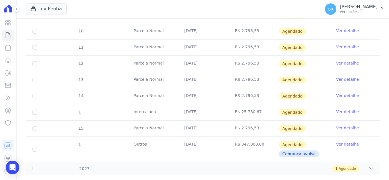
click at [182, 84] on td "25/10/2026" at bounding box center [202, 80] width 51 height 16
drag, startPoint x: 183, startPoint y: 84, endPoint x: 207, endPoint y: 85, distance: 24.2
click at [207, 85] on td "25/10/2026" at bounding box center [202, 80] width 51 height 16
drag, startPoint x: 181, startPoint y: 99, endPoint x: 208, endPoint y: 97, distance: 27.1
click at [208, 97] on td "25/11/2026" at bounding box center [202, 96] width 51 height 16
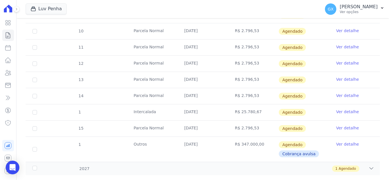
drag, startPoint x: 182, startPoint y: 128, endPoint x: 214, endPoint y: 128, distance: 31.9
click at [214, 128] on td "25/12/2026" at bounding box center [202, 129] width 51 height 16
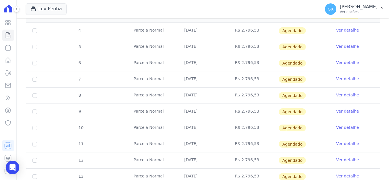
scroll to position [228, 0]
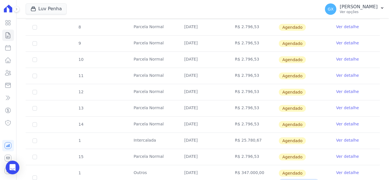
click at [254, 136] on td "R$ 25.780,67" at bounding box center [253, 141] width 51 height 16
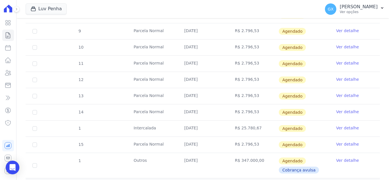
drag, startPoint x: 193, startPoint y: 112, endPoint x: 204, endPoint y: 112, distance: 10.8
click at [204, 112] on td "25/11/2026" at bounding box center [202, 113] width 51 height 16
drag, startPoint x: 193, startPoint y: 147, endPoint x: 263, endPoint y: 146, distance: 70.6
click at [263, 146] on tr "15 Parcela Normal 25/12/2026 R$ 2.796,53 Agendado Ver detalhe" at bounding box center [203, 145] width 354 height 16
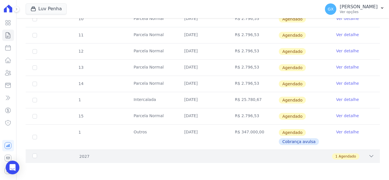
click at [267, 157] on div "1 Agendado" at bounding box center [220, 157] width 308 height 6
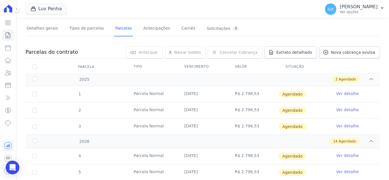
scroll to position [0, 0]
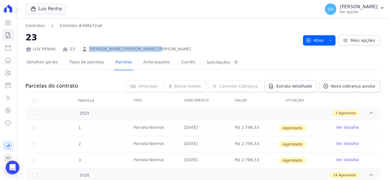
drag, startPoint x: 152, startPoint y: 48, endPoint x: 86, endPoint y: 49, distance: 65.8
click at [86, 49] on div "LUV PENHA 23 Andre Junior dos Santos Simões" at bounding box center [162, 48] width 273 height 8
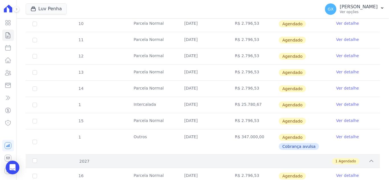
scroll to position [285, 0]
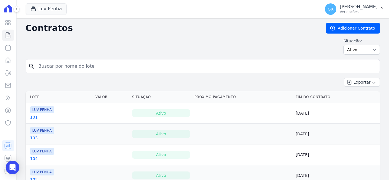
click at [106, 65] on input "search" at bounding box center [206, 66] width 342 height 11
type input "73"
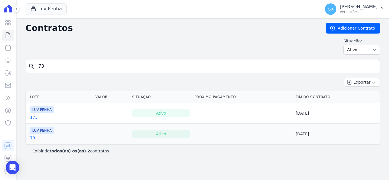
click at [32, 139] on link "73" at bounding box center [32, 138] width 5 height 6
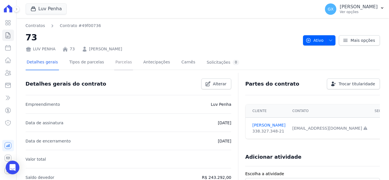
click at [115, 68] on link "Parcelas" at bounding box center [123, 62] width 19 height 15
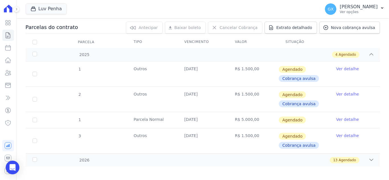
scroll to position [62, 0]
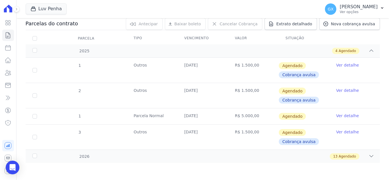
click at [341, 152] on div "1 Outros [DATE] R$ 1.500,00 [GEOGRAPHIC_DATA] Cobrança avulsa Ver detalhe 2 Out…" at bounding box center [203, 104] width 373 height 97
click at [340, 154] on span "Agendado" at bounding box center [347, 156] width 17 height 5
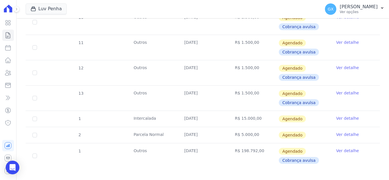
scroll to position [374, 0]
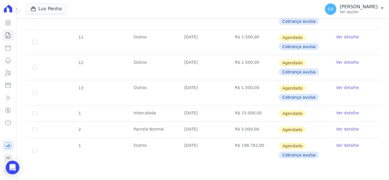
drag, startPoint x: 261, startPoint y: 87, endPoint x: 132, endPoint y: 85, distance: 129.9
click at [132, 85] on tr "13 Outros [DATE] R$ 1.500,00 [GEOGRAPHIC_DATA] Cobrança avulsa Ver detalhe" at bounding box center [203, 92] width 354 height 25
click at [223, 59] on td "[DATE]" at bounding box center [202, 67] width 51 height 25
drag, startPoint x: 259, startPoint y: 90, endPoint x: 206, endPoint y: 146, distance: 77.0
click at [138, 92] on tr "13 Outros [DATE] R$ 1.500,00 [GEOGRAPHIC_DATA] Cobrança avulsa Ver detalhe" at bounding box center [203, 92] width 354 height 25
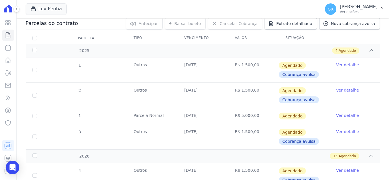
scroll to position [0, 0]
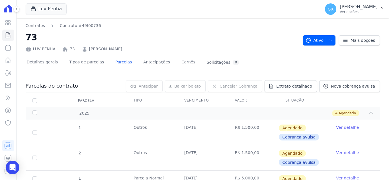
drag, startPoint x: 121, startPoint y: 50, endPoint x: 79, endPoint y: 52, distance: 41.9
click at [79, 51] on div "LUV PENHA 73 [PERSON_NAME]" at bounding box center [162, 48] width 273 height 8
copy link "[PERSON_NAME]"
click at [45, 61] on link "Detalhes gerais" at bounding box center [43, 62] width 34 height 15
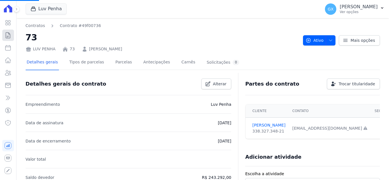
click at [8, 35] on icon at bounding box center [8, 35] width 7 height 7
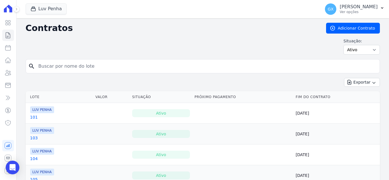
click at [76, 66] on input "search" at bounding box center [206, 66] width 342 height 11
type input "51"
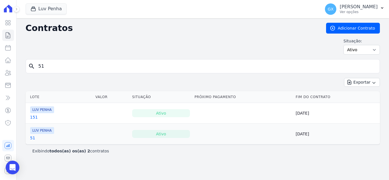
click at [30, 138] on link "51" at bounding box center [32, 138] width 5 height 6
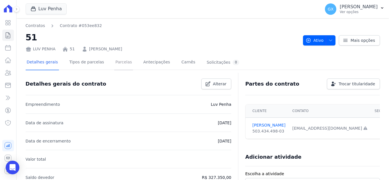
click at [122, 60] on link "Parcelas" at bounding box center [123, 62] width 19 height 15
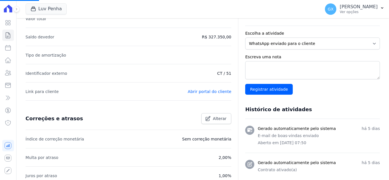
scroll to position [142, 0]
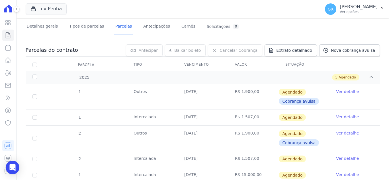
scroll to position [69, 0]
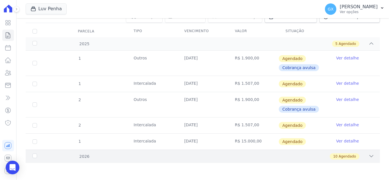
click at [345, 155] on span "Agendado" at bounding box center [347, 156] width 17 height 5
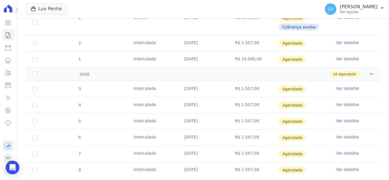
scroll to position [241, 0]
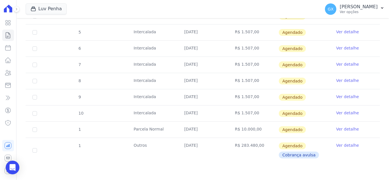
click at [186, 111] on td "[DATE]" at bounding box center [202, 114] width 51 height 16
drag, startPoint x: 185, startPoint y: 112, endPoint x: 209, endPoint y: 116, distance: 24.5
click at [209, 116] on td "[DATE]" at bounding box center [202, 114] width 51 height 16
drag, startPoint x: 215, startPoint y: 130, endPoint x: 263, endPoint y: 135, distance: 48.1
click at [263, 135] on tr "1 [GEOGRAPHIC_DATA] [DATE] R$ 10.000,00 [GEOGRAPHIC_DATA] Ver detalhe" at bounding box center [203, 130] width 354 height 16
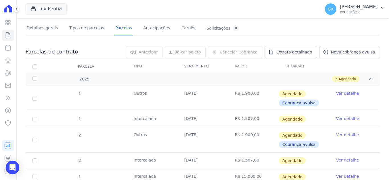
scroll to position [0, 0]
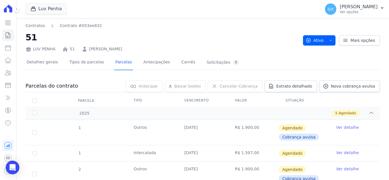
drag, startPoint x: 126, startPoint y: 50, endPoint x: 88, endPoint y: 51, distance: 37.9
click at [88, 51] on div "LUV PENHA 51 [PERSON_NAME]" at bounding box center [162, 48] width 273 height 8
copy link "[PERSON_NAME]"
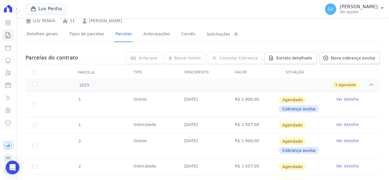
scroll to position [28, 0]
drag, startPoint x: 183, startPoint y: 140, endPoint x: 203, endPoint y: 141, distance: 20.2
click at [203, 141] on td "[DATE]" at bounding box center [202, 145] width 51 height 25
copy td "[DATE]"
click at [6, 35] on icon at bounding box center [8, 35] width 7 height 7
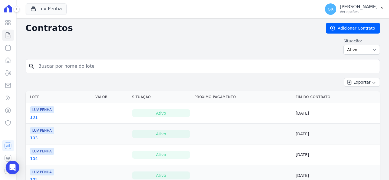
click at [71, 62] on input "search" at bounding box center [206, 66] width 342 height 11
click at [72, 63] on input "search" at bounding box center [206, 66] width 342 height 11
type input "45"
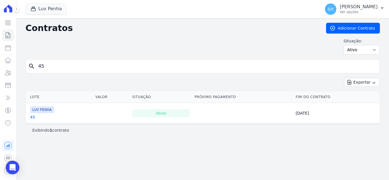
click at [33, 117] on link "45" at bounding box center [32, 117] width 5 height 6
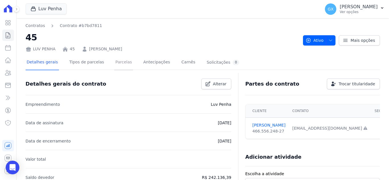
click at [120, 61] on link "Parcelas" at bounding box center [123, 62] width 19 height 15
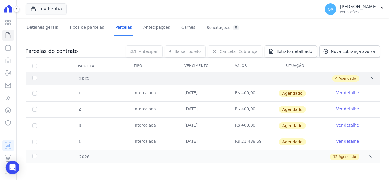
scroll to position [35, 0]
click at [123, 159] on div "12 Agendado" at bounding box center [220, 157] width 308 height 6
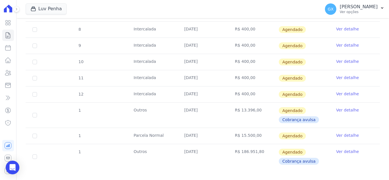
scroll to position [248, 0]
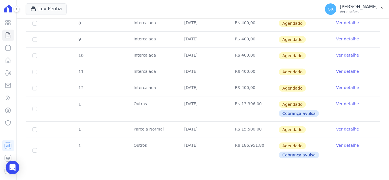
click at [190, 87] on td "[DATE]" at bounding box center [202, 88] width 51 height 16
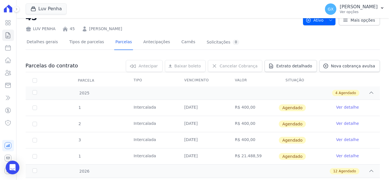
scroll to position [0, 0]
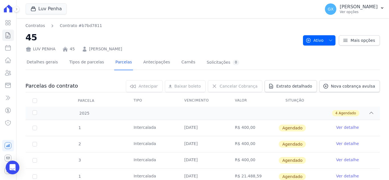
drag, startPoint x: 144, startPoint y: 52, endPoint x: 325, endPoint y: 91, distance: 184.7
click at [83, 46] on div "LUV PENHA 45 [PERSON_NAME]" at bounding box center [162, 48] width 273 height 8
copy link "[PERSON_NAME]"
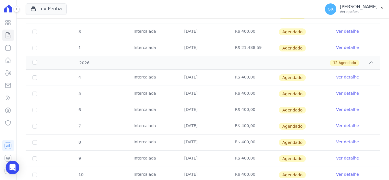
scroll to position [77, 0]
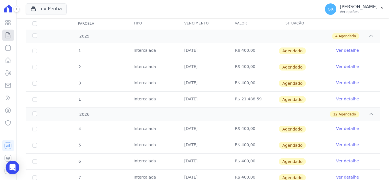
click at [4, 36] on link "Contratos" at bounding box center [8, 35] width 12 height 11
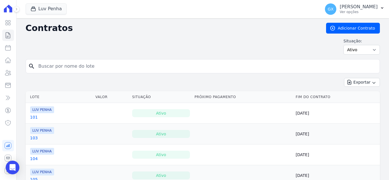
click at [56, 66] on input "search" at bounding box center [206, 66] width 342 height 11
type input "118"
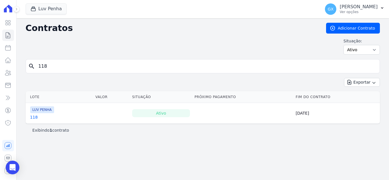
click at [33, 118] on link "118" at bounding box center [34, 117] width 8 height 6
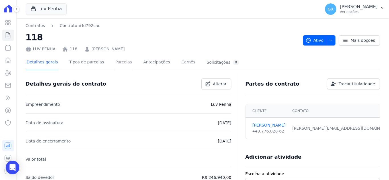
click at [114, 62] on link "Parcelas" at bounding box center [123, 62] width 19 height 15
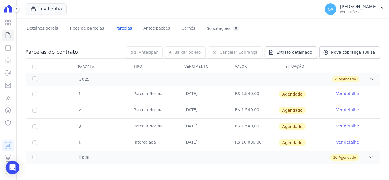
scroll to position [35, 0]
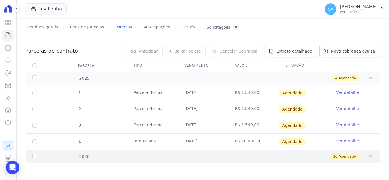
click at [307, 157] on div "10 Agendado" at bounding box center [220, 157] width 308 height 6
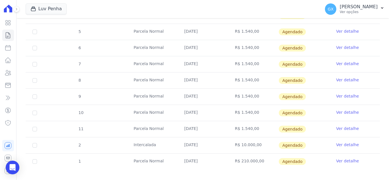
scroll to position [197, 0]
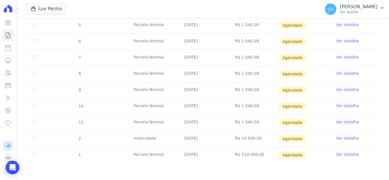
drag, startPoint x: 252, startPoint y: 123, endPoint x: 176, endPoint y: 123, distance: 76.0
click at [176, 123] on tr "11 [GEOGRAPHIC_DATA] [DATE] R$ 1.540,00 [GEOGRAPHIC_DATA] Ver detalhe" at bounding box center [203, 122] width 354 height 16
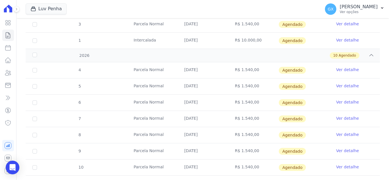
click at [176, 123] on tbody "4 [GEOGRAPHIC_DATA] [DATE] R$ 1.540,00 [GEOGRAPHIC_DATA] Ver detalhe 5 [GEOGRAP…" at bounding box center [203, 143] width 354 height 162
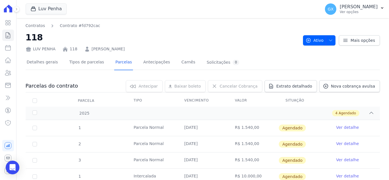
scroll to position [85, 0]
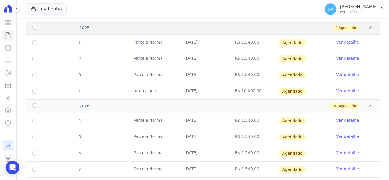
click at [254, 28] on div "4 Agendado" at bounding box center [220, 28] width 308 height 6
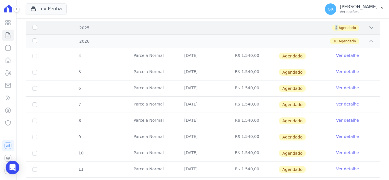
click at [254, 28] on div "4 Agendado" at bounding box center [220, 28] width 308 height 6
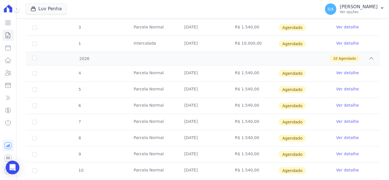
scroll to position [197, 0]
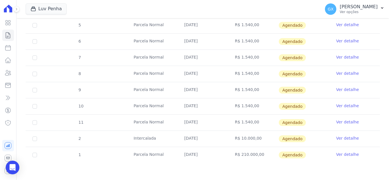
drag, startPoint x: 234, startPoint y: 140, endPoint x: 256, endPoint y: 139, distance: 21.9
click at [256, 139] on td "R$ 10.000,00" at bounding box center [253, 139] width 51 height 16
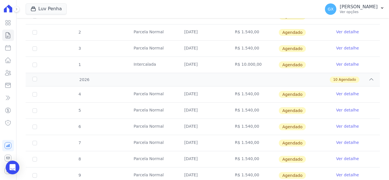
scroll to position [169, 0]
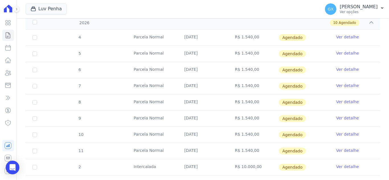
click at [250, 149] on td "R$ 1.540,00" at bounding box center [253, 151] width 51 height 16
click at [251, 167] on td "R$ 10.000,00" at bounding box center [253, 167] width 51 height 16
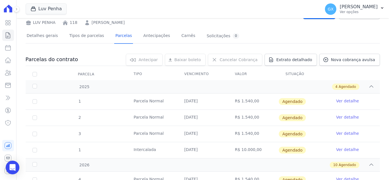
scroll to position [0, 0]
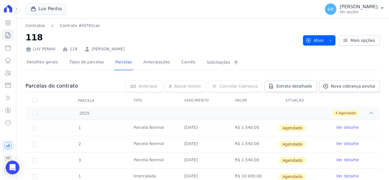
drag, startPoint x: 156, startPoint y: 47, endPoint x: 87, endPoint y: 51, distance: 69.0
click at [87, 51] on div "LUV PENHA 118 [PERSON_NAME]" at bounding box center [162, 48] width 273 height 8
copy link "[PERSON_NAME]"
click at [13, 34] on link "Contratos" at bounding box center [8, 35] width 12 height 11
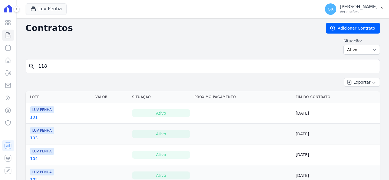
click at [95, 68] on input "118" at bounding box center [206, 66] width 342 height 11
click at [95, 68] on input "search" at bounding box center [206, 66] width 342 height 11
type input "43"
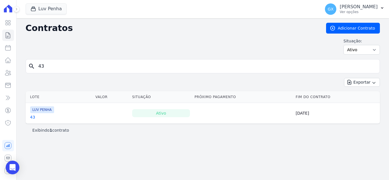
click at [33, 119] on link "43" at bounding box center [32, 117] width 5 height 6
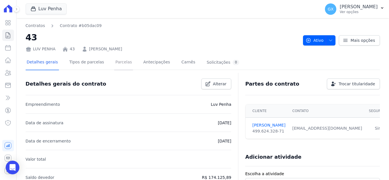
click at [118, 62] on link "Parcelas" at bounding box center [123, 62] width 19 height 15
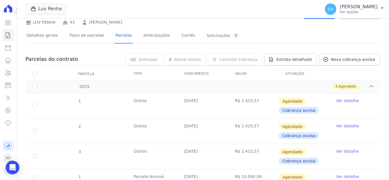
scroll to position [62, 0]
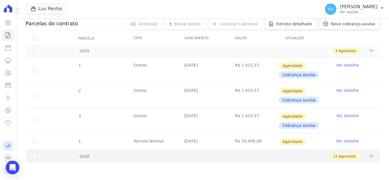
click at [358, 154] on div "13 Agendado" at bounding box center [220, 157] width 308 height 6
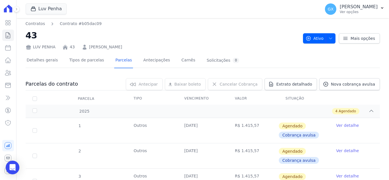
scroll to position [0, 0]
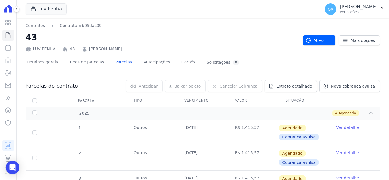
drag, startPoint x: 128, startPoint y: 49, endPoint x: 82, endPoint y: 50, distance: 46.1
click at [82, 50] on div "LUV PENHA 43 [PERSON_NAME]" at bounding box center [162, 48] width 273 height 8
copy link "[PERSON_NAME]"
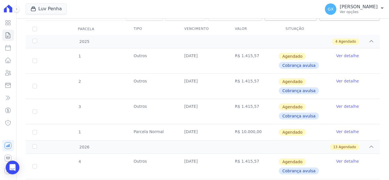
scroll to position [3, 0]
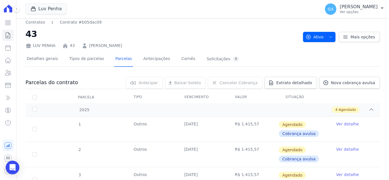
click at [107, 41] on div "LUV PENHA 43 [PERSON_NAME]" at bounding box center [162, 44] width 273 height 8
click at [113, 46] on link "[PERSON_NAME]" at bounding box center [105, 46] width 33 height 6
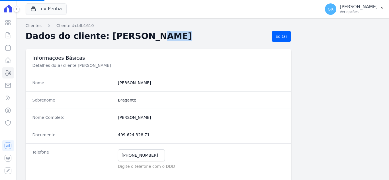
drag, startPoint x: 122, startPoint y: 44, endPoint x: 110, endPoint y: 42, distance: 13.0
click at [109, 42] on div "Dados do cliente: [PERSON_NAME] Editar" at bounding box center [158, 37] width 265 height 13
click at [215, 36] on h2 "Dados do cliente: [PERSON_NAME]" at bounding box center [147, 36] width 242 height 11
copy h2 "[PERSON_NAME]"
click at [7, 36] on icon at bounding box center [8, 35] width 7 height 7
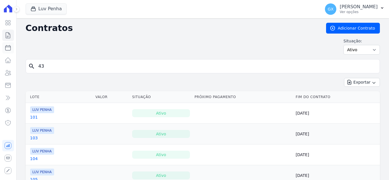
click at [12, 49] on link "Parcelas" at bounding box center [8, 47] width 12 height 11
click at [72, 66] on input "43" at bounding box center [206, 66] width 342 height 11
click at [72, 66] on input "search" at bounding box center [206, 66] width 342 height 11
select select
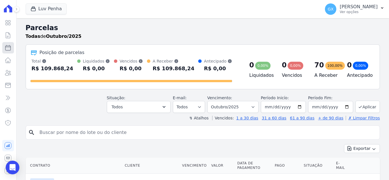
click at [10, 49] on icon at bounding box center [8, 47] width 7 height 7
select select
click at [6, 33] on icon at bounding box center [8, 35] width 7 height 7
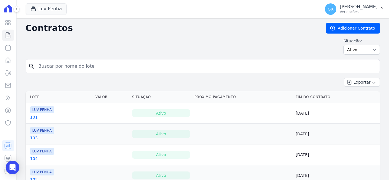
click at [56, 68] on input "search" at bounding box center [206, 66] width 342 height 11
type input "116"
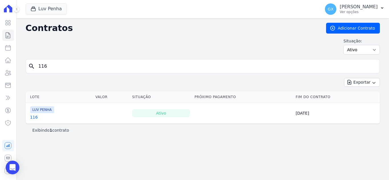
click at [33, 118] on link "116" at bounding box center [34, 117] width 8 height 6
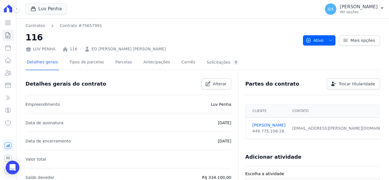
click at [106, 62] on div "Detalhes gerais Tipos de parcelas [GEOGRAPHIC_DATA] Antecipações [PERSON_NAME] …" at bounding box center [133, 62] width 215 height 15
click at [114, 62] on link "Parcelas" at bounding box center [123, 62] width 19 height 15
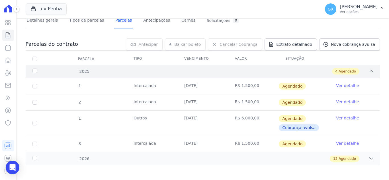
scroll to position [44, 0]
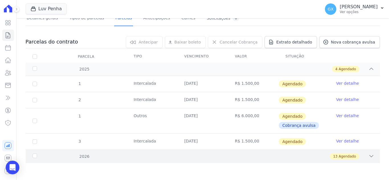
click at [326, 161] on div "2026 13 Agendado" at bounding box center [203, 156] width 354 height 13
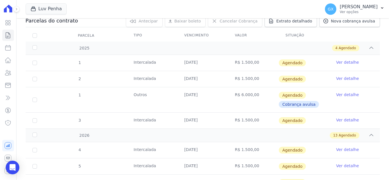
scroll to position [0, 0]
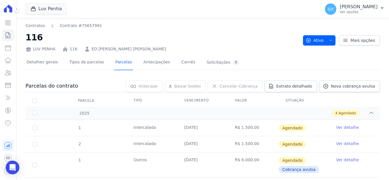
drag, startPoint x: 162, startPoint y: 48, endPoint x: 88, endPoint y: 48, distance: 74.3
click at [88, 48] on div "LUV PENHA 116 ED [PERSON_NAME] [PERSON_NAME]" at bounding box center [162, 48] width 273 height 8
copy link "ED [PERSON_NAME] [PERSON_NAME]"
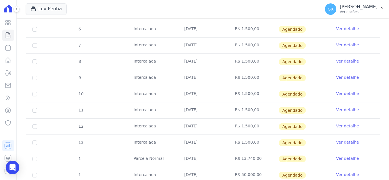
scroll to position [264, 0]
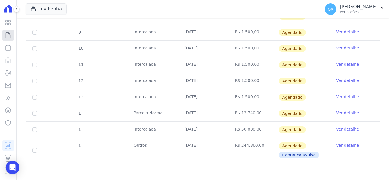
click at [8, 35] on icon at bounding box center [8, 35] width 7 height 7
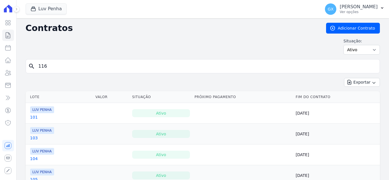
click at [86, 61] on input "116" at bounding box center [206, 66] width 342 height 11
click at [87, 63] on input "search" at bounding box center [206, 66] width 342 height 11
click at [86, 63] on input "search" at bounding box center [206, 66] width 342 height 11
type input "178"
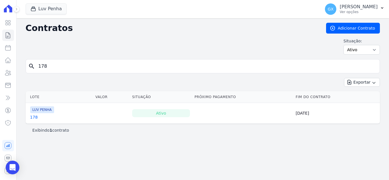
click at [33, 118] on link "178" at bounding box center [34, 117] width 8 height 6
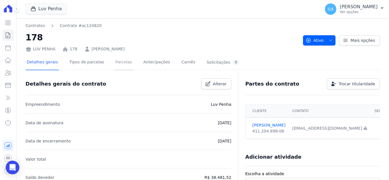
click at [114, 62] on link "Parcelas" at bounding box center [123, 62] width 19 height 15
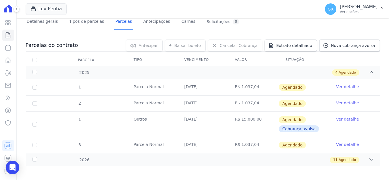
scroll to position [44, 0]
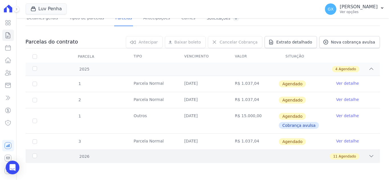
click at [350, 154] on div "11 Agendado" at bounding box center [345, 157] width 30 height 6
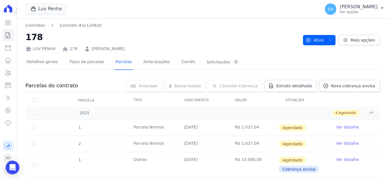
scroll to position [0, 0]
drag, startPoint x: 149, startPoint y: 51, endPoint x: 89, endPoint y: 51, distance: 60.7
click at [89, 51] on div "LUV PENHA 178 [PERSON_NAME]" at bounding box center [162, 48] width 273 height 8
copy link "[PERSON_NAME]"
click at [13, 33] on link "Contratos" at bounding box center [8, 35] width 12 height 11
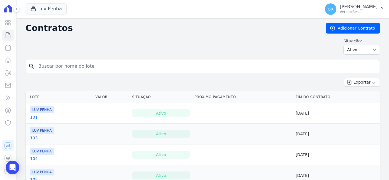
click at [69, 64] on input "search" at bounding box center [206, 66] width 342 height 11
type input "57"
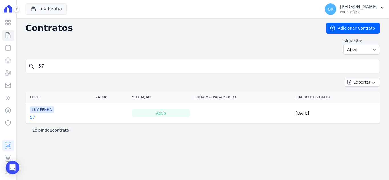
drag, startPoint x: 32, startPoint y: 115, endPoint x: 117, endPoint y: 101, distance: 86.0
click at [32, 115] on link "57" at bounding box center [32, 117] width 5 height 6
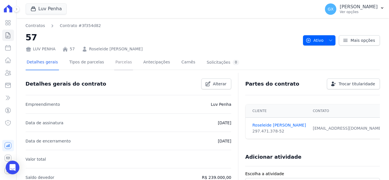
click at [120, 66] on link "Parcelas" at bounding box center [123, 62] width 19 height 15
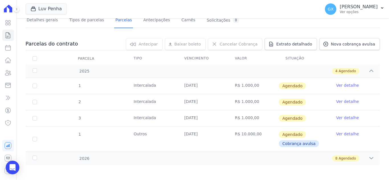
scroll to position [44, 0]
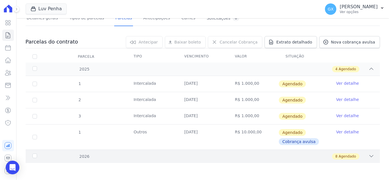
click at [200, 155] on div "8 Agendado" at bounding box center [220, 157] width 308 height 6
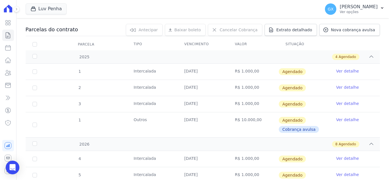
scroll to position [0, 0]
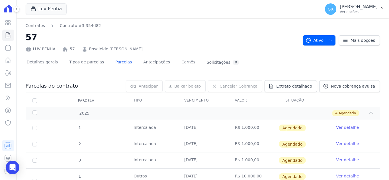
drag, startPoint x: 156, startPoint y: 46, endPoint x: 86, endPoint y: 50, distance: 69.9
click at [86, 50] on div "LUV PENHA 57 Roseleide [PERSON_NAME]" at bounding box center [162, 48] width 273 height 8
copy link "Roseleide [PERSON_NAME]"
click at [6, 34] on icon at bounding box center [8, 35] width 7 height 7
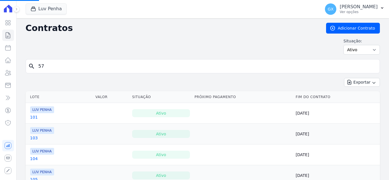
click at [83, 72] on div "search 57" at bounding box center [203, 66] width 354 height 14
click at [79, 70] on input "57" at bounding box center [206, 66] width 342 height 11
click at [81, 69] on input "search" at bounding box center [206, 66] width 342 height 11
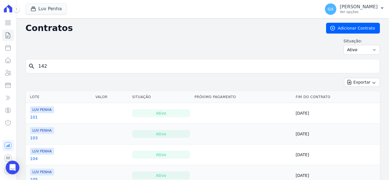
type input "142"
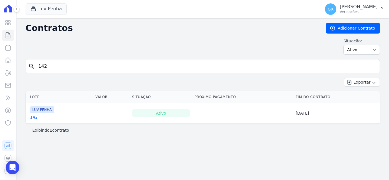
click at [33, 118] on link "142" at bounding box center [34, 117] width 8 height 6
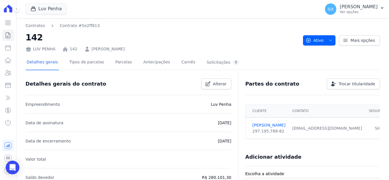
click at [125, 65] on div "Detalhes gerais Tipos de parcelas [GEOGRAPHIC_DATA] Antecipações [PERSON_NAME] …" at bounding box center [133, 62] width 215 height 15
click at [120, 64] on link "Parcelas" at bounding box center [123, 62] width 19 height 15
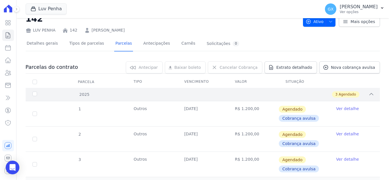
scroll to position [46, 0]
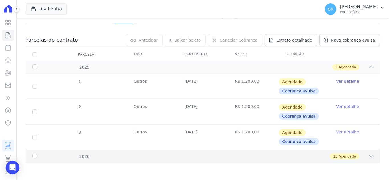
click at [255, 158] on div "15 Agendado" at bounding box center [220, 157] width 308 height 6
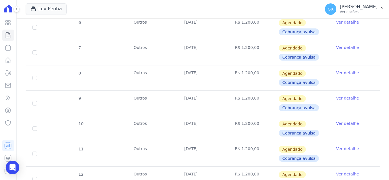
scroll to position [408, 0]
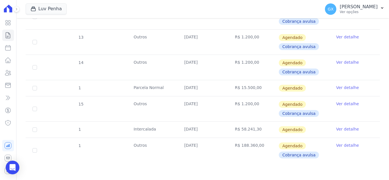
click at [241, 62] on td "R$ 1.200,00" at bounding box center [253, 67] width 51 height 25
click at [249, 85] on td "R$ 15.500,00" at bounding box center [253, 88] width 51 height 16
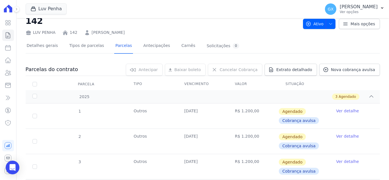
scroll to position [0, 0]
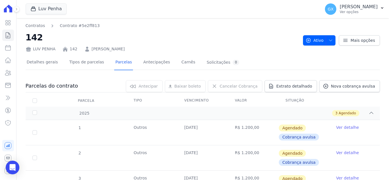
drag, startPoint x: 143, startPoint y: 48, endPoint x: 88, endPoint y: 51, distance: 54.8
click at [88, 51] on div "LUV PENHA 142 [PERSON_NAME]" at bounding box center [162, 48] width 273 height 8
click at [111, 49] on link "[PERSON_NAME]" at bounding box center [108, 49] width 33 height 6
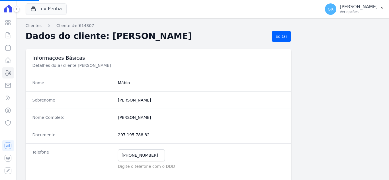
click at [120, 31] on h2 "Dados do cliente: [PERSON_NAME]" at bounding box center [147, 36] width 242 height 11
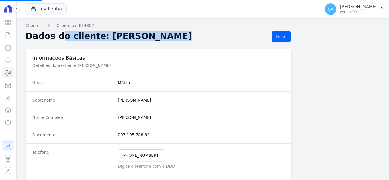
click at [120, 31] on h2 "Dados do cliente: [PERSON_NAME]" at bounding box center [147, 36] width 242 height 11
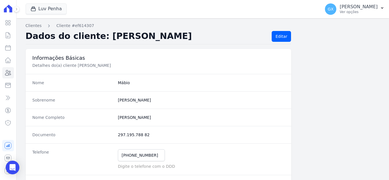
drag, startPoint x: 96, startPoint y: 36, endPoint x: 189, endPoint y: 41, distance: 92.9
click at [189, 41] on h2 "Dados do cliente: [PERSON_NAME]" at bounding box center [147, 36] width 242 height 11
click at [9, 35] on icon at bounding box center [8, 35] width 7 height 7
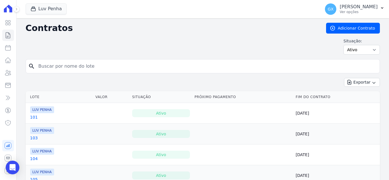
click at [79, 69] on input "search" at bounding box center [206, 66] width 342 height 11
type input "132"
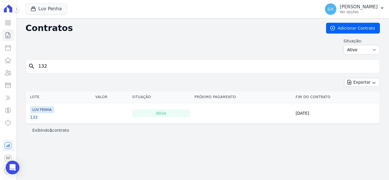
click at [38, 117] on div "132" at bounding box center [42, 117] width 24 height 6
click at [36, 118] on link "132" at bounding box center [34, 117] width 8 height 6
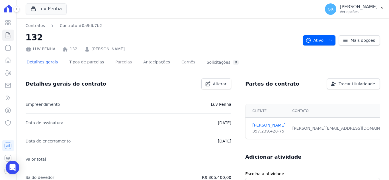
click at [114, 64] on link "Parcelas" at bounding box center [123, 62] width 19 height 15
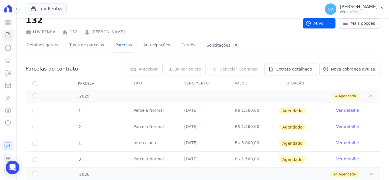
scroll to position [35, 0]
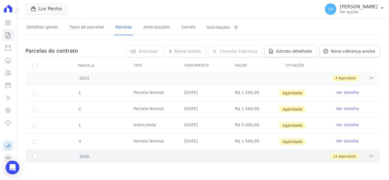
click at [339, 162] on div "2026 14 Agendado" at bounding box center [203, 156] width 354 height 13
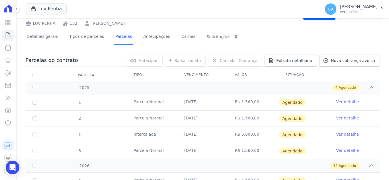
scroll to position [0, 0]
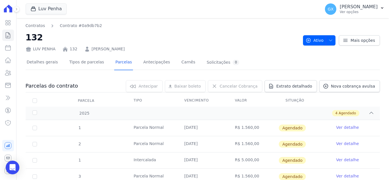
drag, startPoint x: 140, startPoint y: 47, endPoint x: 89, endPoint y: 48, distance: 51.6
click at [89, 48] on div "LUV PENHA 132 [PERSON_NAME]" at bounding box center [162, 48] width 273 height 8
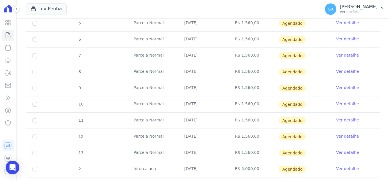
scroll to position [271, 0]
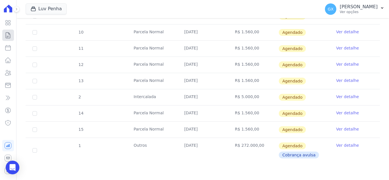
click at [8, 32] on icon at bounding box center [8, 35] width 4 height 6
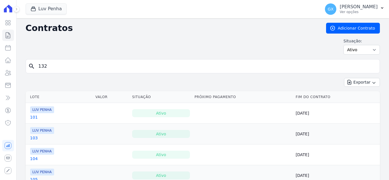
click at [85, 64] on input "132" at bounding box center [206, 66] width 342 height 11
click at [85, 64] on input "search" at bounding box center [206, 66] width 342 height 11
type input "94"
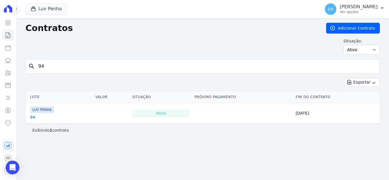
click at [33, 117] on link "94" at bounding box center [32, 117] width 5 height 6
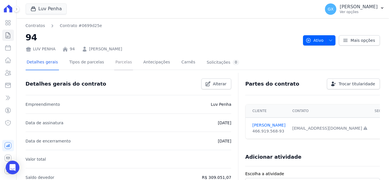
click at [122, 61] on link "Parcelas" at bounding box center [123, 62] width 19 height 15
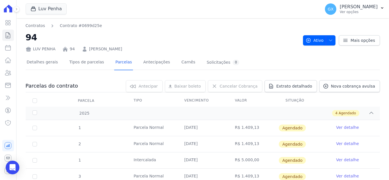
scroll to position [35, 0]
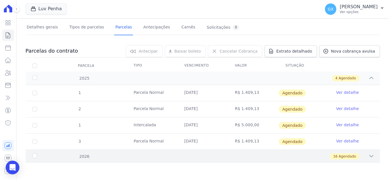
click at [121, 159] on div "16 Agendado" at bounding box center [220, 157] width 308 height 6
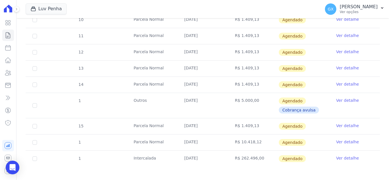
scroll to position [304, 0]
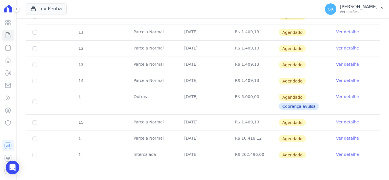
click at [261, 82] on td "R$ 1.409,13" at bounding box center [253, 81] width 51 height 16
drag, startPoint x: 182, startPoint y: 123, endPoint x: 213, endPoint y: 125, distance: 31.1
click at [213, 124] on td "[DATE]" at bounding box center [202, 123] width 51 height 16
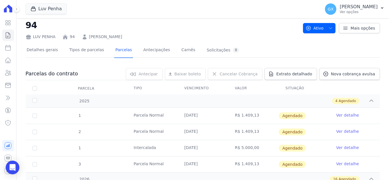
scroll to position [0, 0]
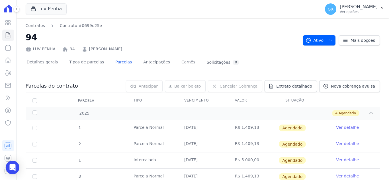
drag, startPoint x: 175, startPoint y: 48, endPoint x: 85, endPoint y: 48, distance: 90.3
click at [85, 48] on div "LUV PENHA 94 [PERSON_NAME]" at bounding box center [162, 48] width 273 height 8
click at [5, 34] on icon at bounding box center [8, 35] width 7 height 7
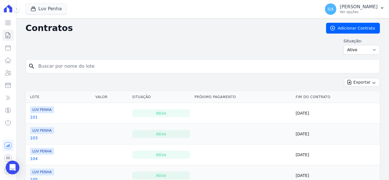
drag, startPoint x: 5, startPoint y: 34, endPoint x: 101, endPoint y: 37, distance: 96.0
click at [81, 71] on input "search" at bounding box center [206, 66] width 342 height 11
type input "173"
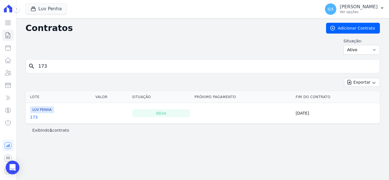
click at [35, 118] on link "173" at bounding box center [34, 117] width 8 height 6
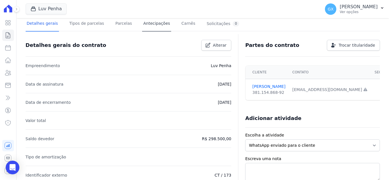
scroll to position [28, 0]
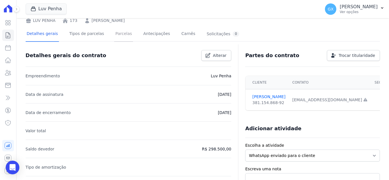
click at [114, 34] on link "Parcelas" at bounding box center [123, 34] width 19 height 15
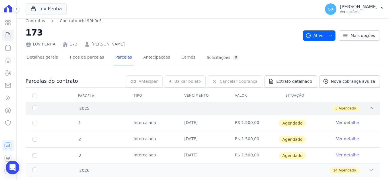
scroll to position [19, 0]
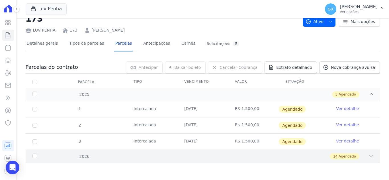
click at [316, 158] on div "14 Agendado" at bounding box center [220, 157] width 308 height 6
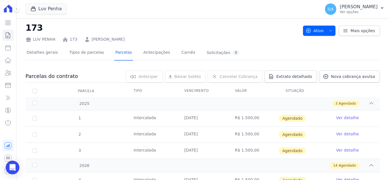
scroll to position [0, 0]
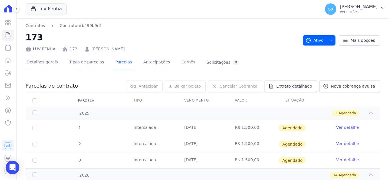
drag, startPoint x: 146, startPoint y: 49, endPoint x: 89, endPoint y: 47, distance: 57.8
click at [89, 47] on div "LUV PENHA 173 [PERSON_NAME]" at bounding box center [162, 48] width 273 height 8
click at [35, 67] on link "Detalhes gerais" at bounding box center [43, 62] width 34 height 15
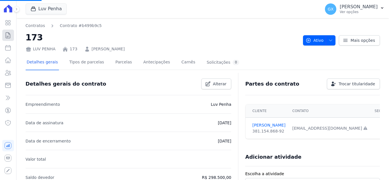
click at [6, 35] on icon at bounding box center [8, 35] width 7 height 7
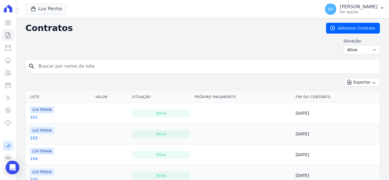
drag, startPoint x: 122, startPoint y: 73, endPoint x: 122, endPoint y: 70, distance: 3.1
click at [122, 70] on input "search" at bounding box center [206, 66] width 342 height 11
type input "173"
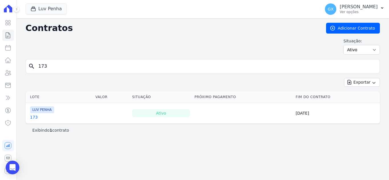
click at [32, 118] on link "173" at bounding box center [34, 117] width 8 height 6
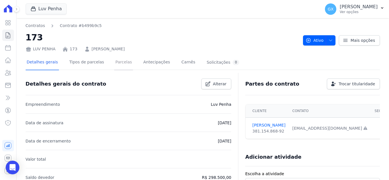
click at [114, 62] on link "Parcelas" at bounding box center [123, 62] width 19 height 15
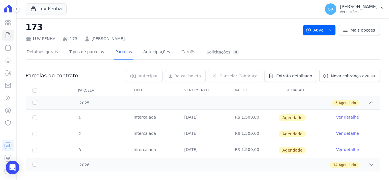
scroll to position [19, 0]
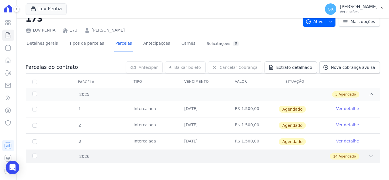
click at [345, 155] on span "Agendado" at bounding box center [347, 156] width 17 height 5
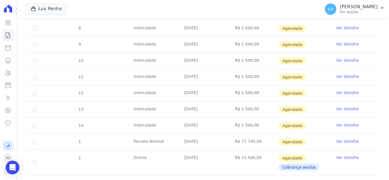
scroll to position [0, 0]
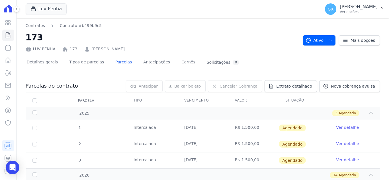
drag, startPoint x: 151, startPoint y: 47, endPoint x: 79, endPoint y: 50, distance: 71.6
click at [79, 50] on div "LUV PENHA 173 [PERSON_NAME]" at bounding box center [162, 48] width 273 height 8
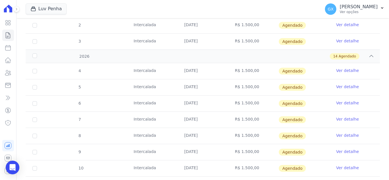
scroll to position [228, 0]
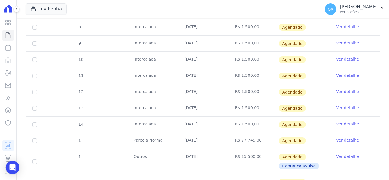
click at [0, 34] on div "Visão Geral Contratos [GEOGRAPHIC_DATA] Lotes Clientes Minha Carteira Transferê…" at bounding box center [8, 90] width 16 height 180
click at [7, 36] on icon at bounding box center [8, 35] width 7 height 7
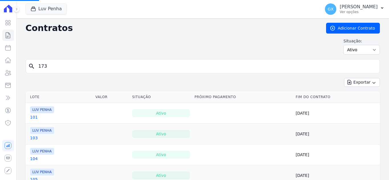
click at [100, 67] on input "173" at bounding box center [206, 66] width 342 height 11
click at [100, 67] on input "search" at bounding box center [206, 66] width 342 height 11
type input "28"
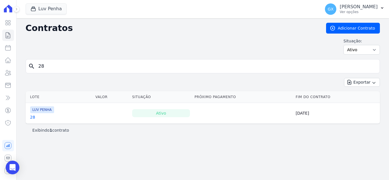
click at [32, 116] on link "28" at bounding box center [32, 117] width 5 height 6
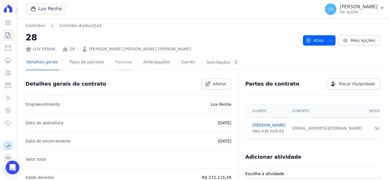
click at [122, 63] on link "Parcelas" at bounding box center [123, 62] width 19 height 15
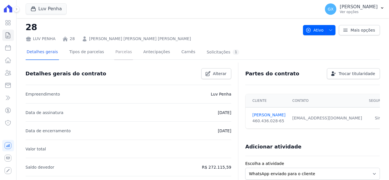
scroll to position [28, 0]
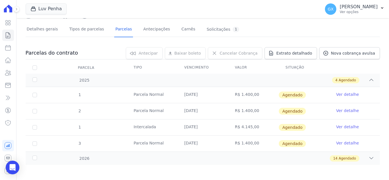
scroll to position [35, 0]
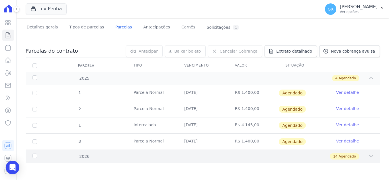
click at [173, 160] on div "2026 14 Agendado" at bounding box center [203, 156] width 354 height 13
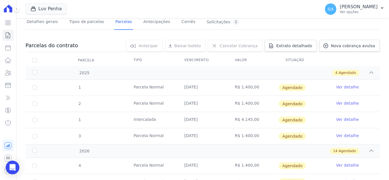
scroll to position [0, 0]
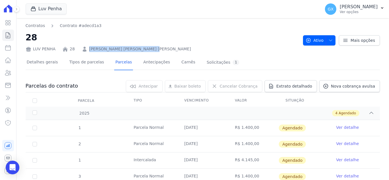
drag, startPoint x: 176, startPoint y: 49, endPoint x: 91, endPoint y: 54, distance: 85.0
click at [87, 49] on div "LUV PENHA 28 THOMAZ KAÍQUE [PERSON_NAME] [PERSON_NAME]" at bounding box center [162, 48] width 273 height 8
click at [6, 38] on icon at bounding box center [8, 35] width 4 height 6
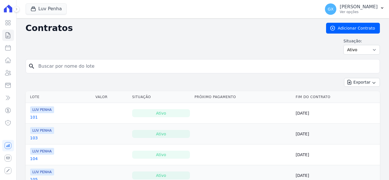
click at [176, 66] on input "search" at bounding box center [206, 66] width 342 height 11
type input "[PERSON_NAME]"
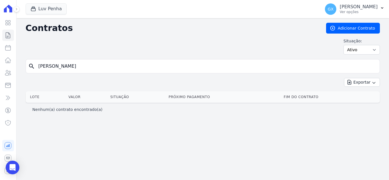
click at [71, 66] on input "[PERSON_NAME]" at bounding box center [206, 66] width 342 height 11
type input "83"
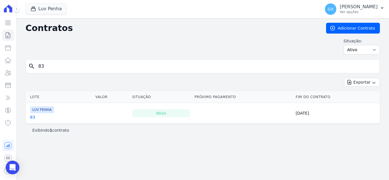
click at [31, 117] on link "83" at bounding box center [32, 117] width 5 height 6
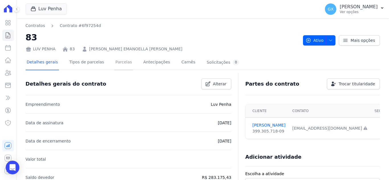
click at [118, 62] on link "Parcelas" at bounding box center [123, 62] width 19 height 15
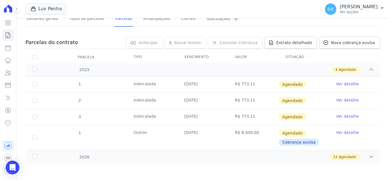
scroll to position [44, 0]
click at [353, 159] on div "12 Agendado" at bounding box center [345, 157] width 30 height 6
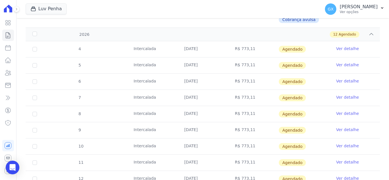
scroll to position [244, 0]
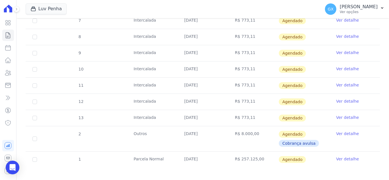
click at [250, 117] on td "R$ 773,11" at bounding box center [253, 118] width 51 height 16
click at [201, 119] on td "[DATE]" at bounding box center [202, 118] width 51 height 16
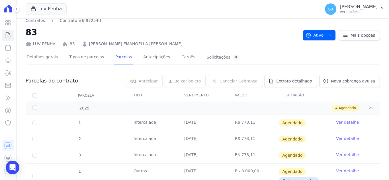
scroll to position [0, 0]
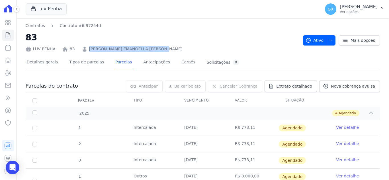
drag, startPoint x: 175, startPoint y: 46, endPoint x: 87, endPoint y: 48, distance: 88.0
click at [87, 48] on div "LUV PENHA 83 [PERSON_NAME] EMANOELLA [PERSON_NAME]" at bounding box center [162, 48] width 273 height 8
